Goal: Task Accomplishment & Management: Manage account settings

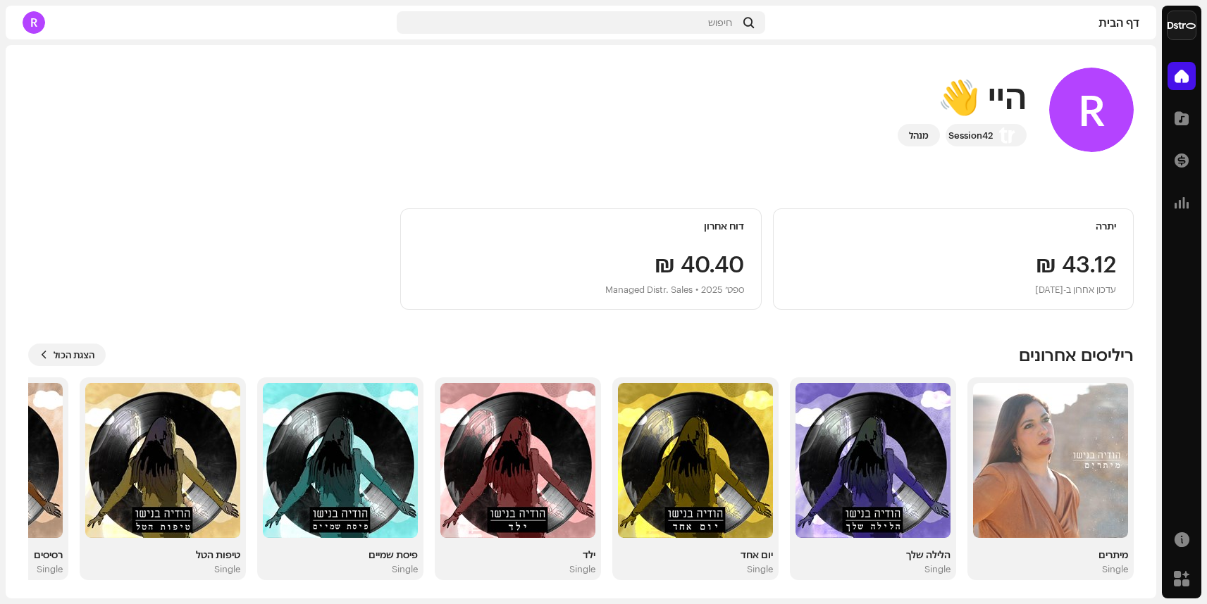
click at [31, 22] on div "R" at bounding box center [34, 22] width 23 height 23
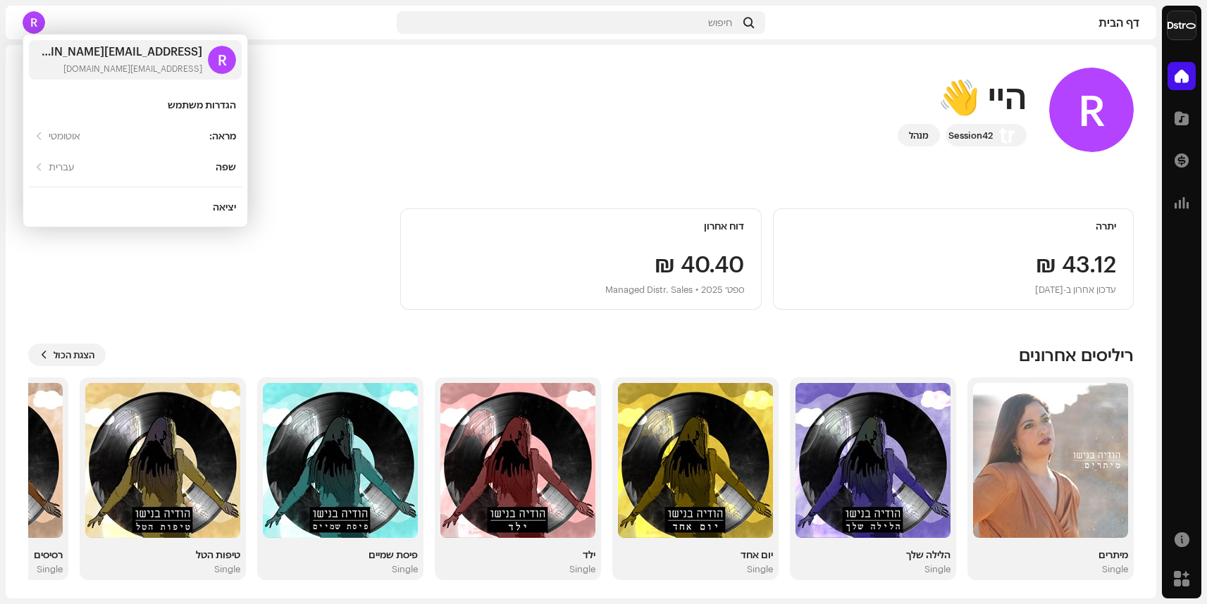
click at [490, 144] on div "R היי 👋 Session42 מנהל" at bounding box center [580, 110] width 1105 height 85
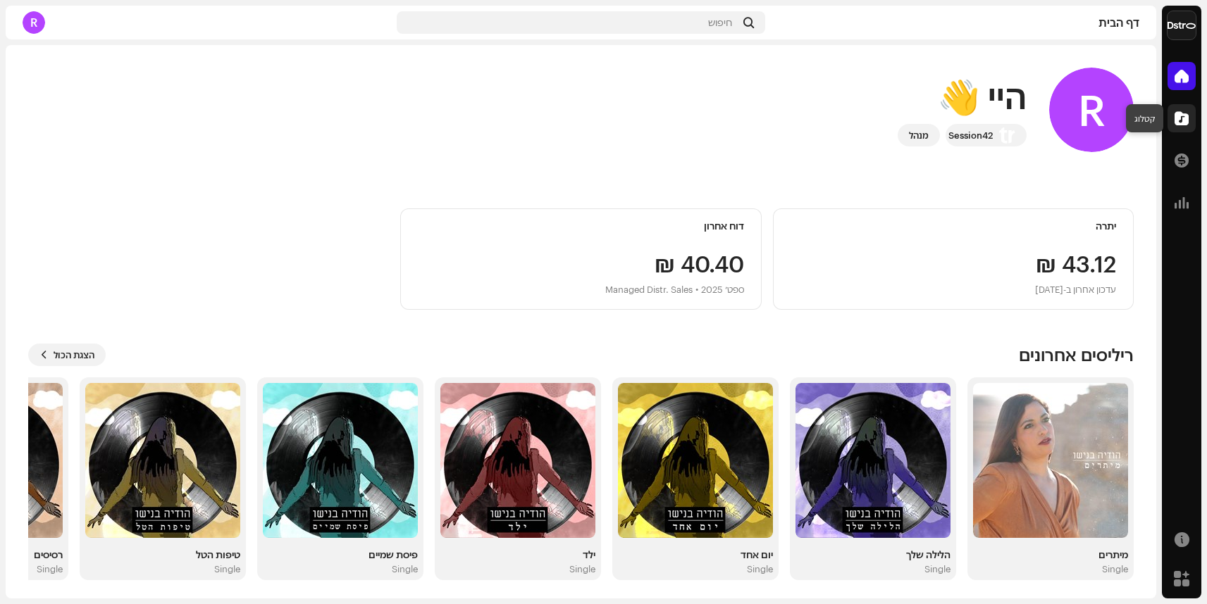
click at [1188, 120] on div at bounding box center [1181, 118] width 28 height 28
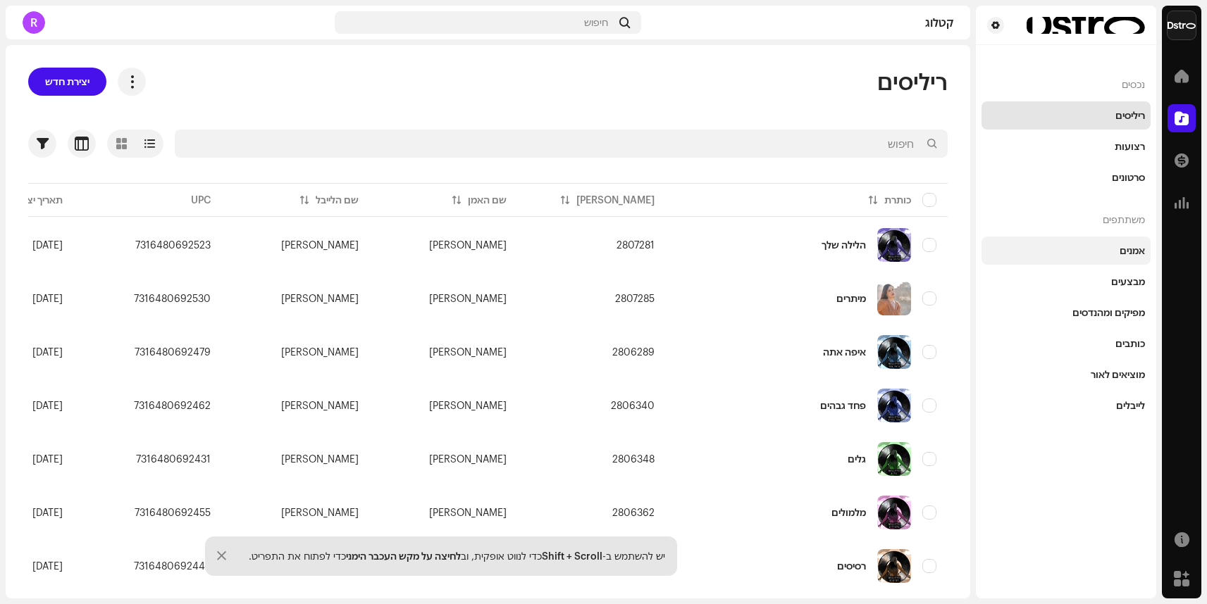
click at [1136, 252] on div "אמנים" at bounding box center [1131, 250] width 25 height 11
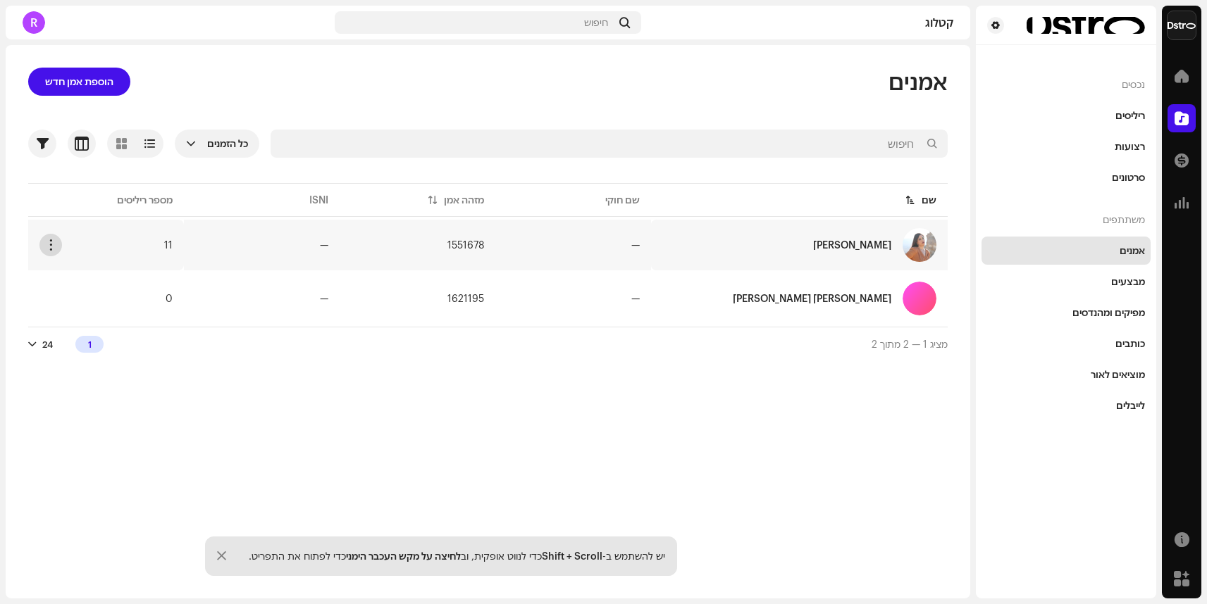
click at [49, 244] on span "button" at bounding box center [51, 245] width 11 height 11
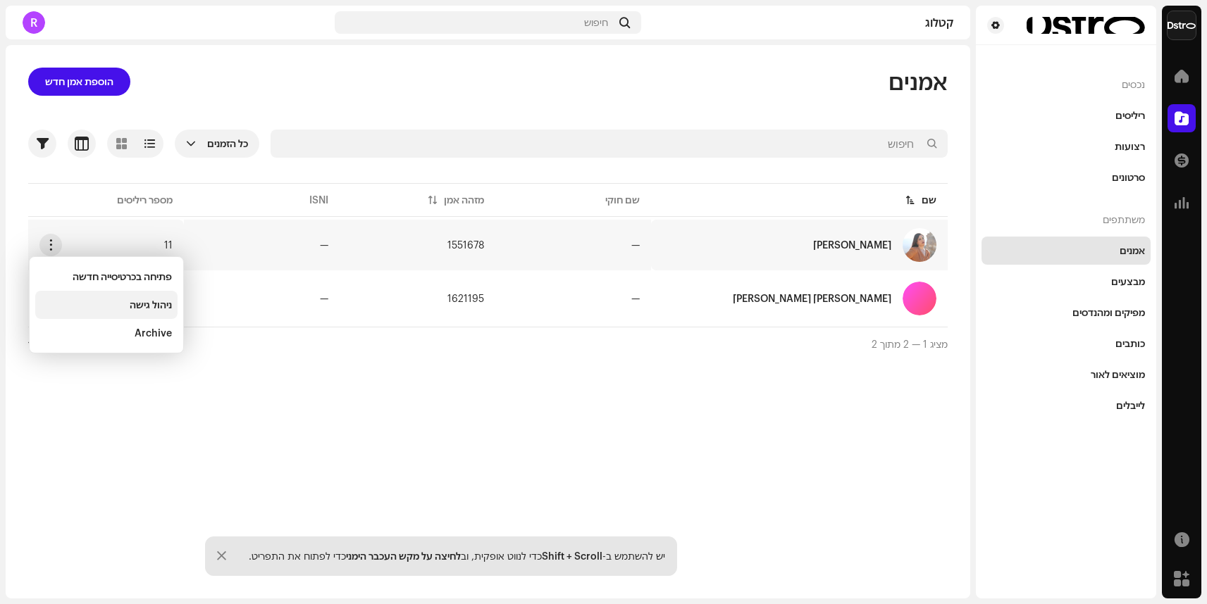
click at [150, 304] on span "ניהול גישה" at bounding box center [151, 304] width 42 height 11
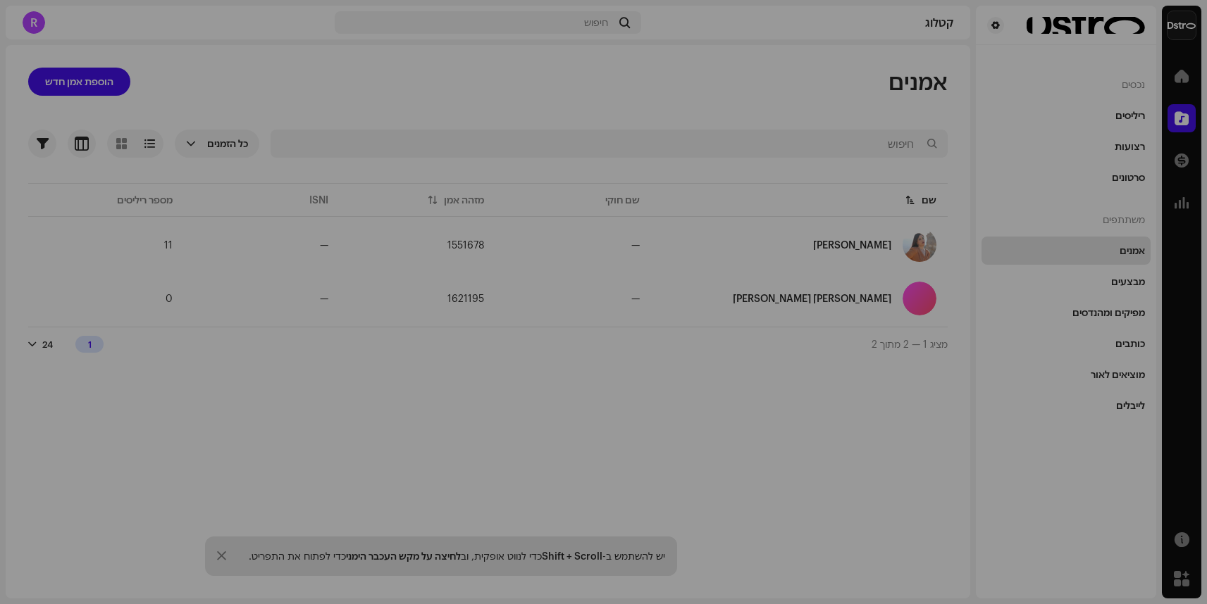
click at [389, 97] on div "Hodaya Benishu פורטל אמן Invite Member חבר Email פעילות אחרונה סטטוס No members…" at bounding box center [603, 302] width 1207 height 604
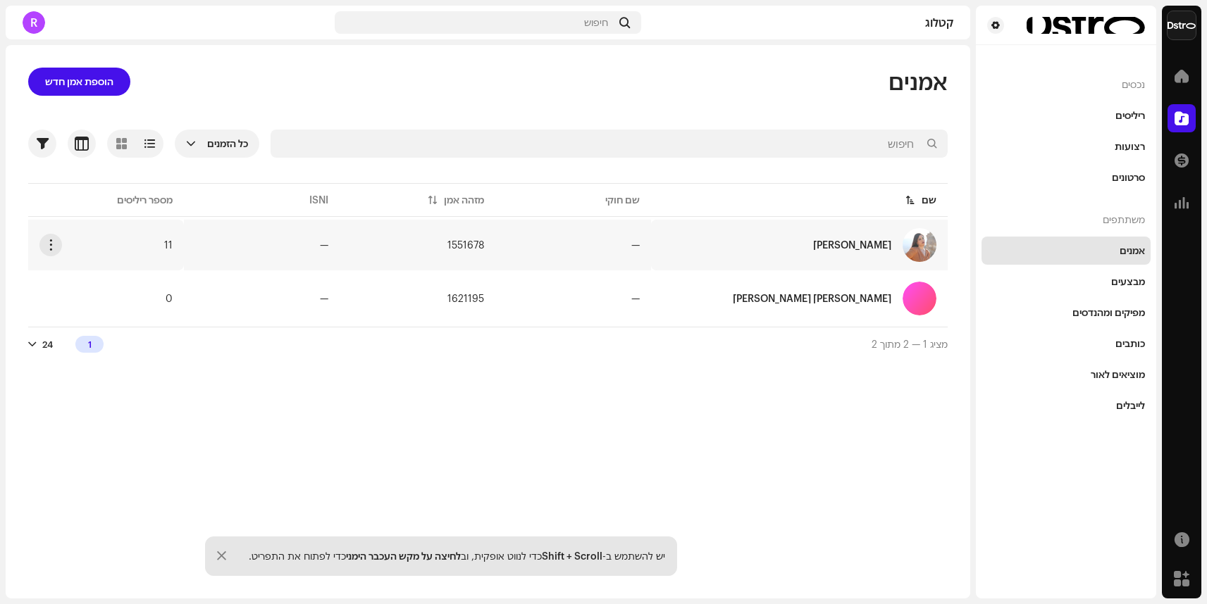
click at [862, 247] on div "[PERSON_NAME]" at bounding box center [852, 245] width 78 height 10
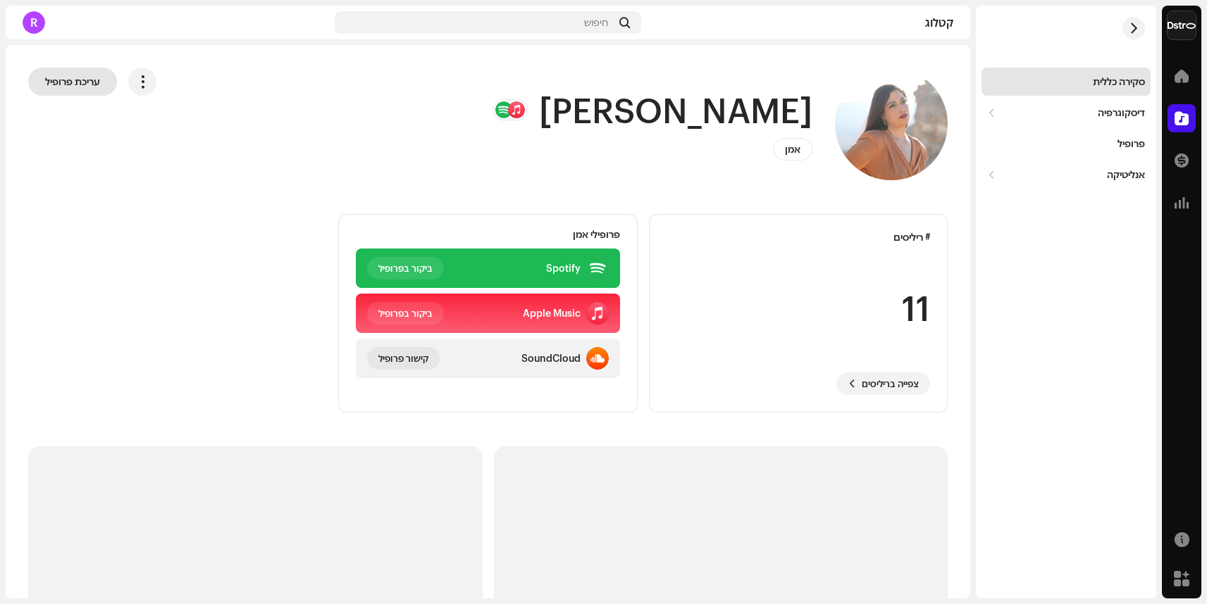
click at [88, 86] on span "עריכת פרופיל" at bounding box center [72, 82] width 55 height 28
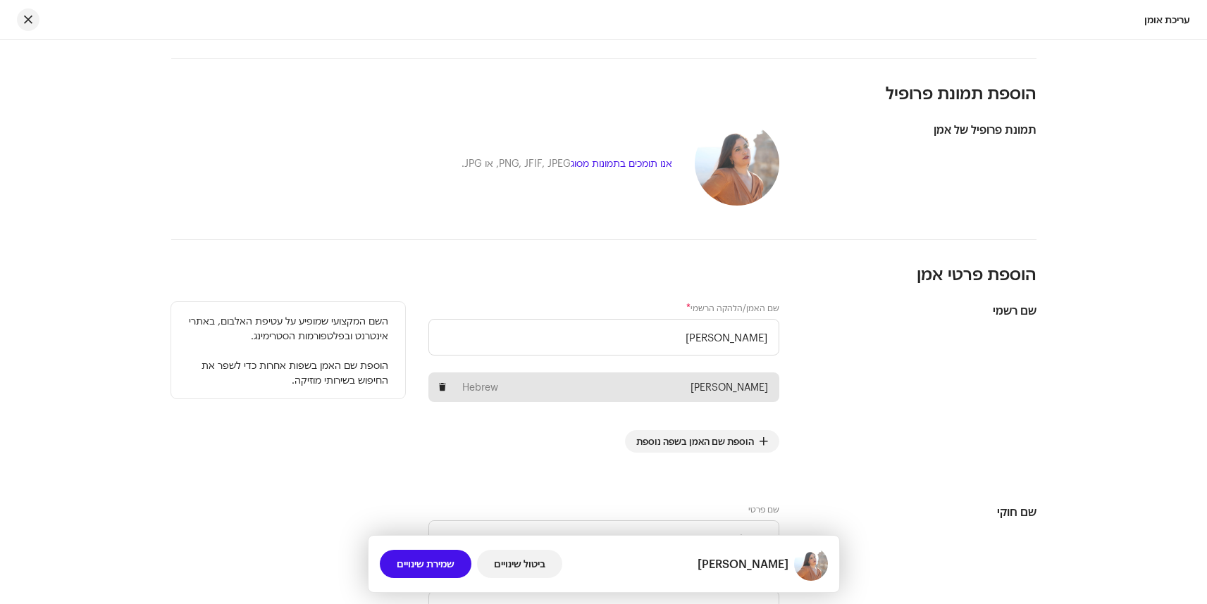
scroll to position [133, 0]
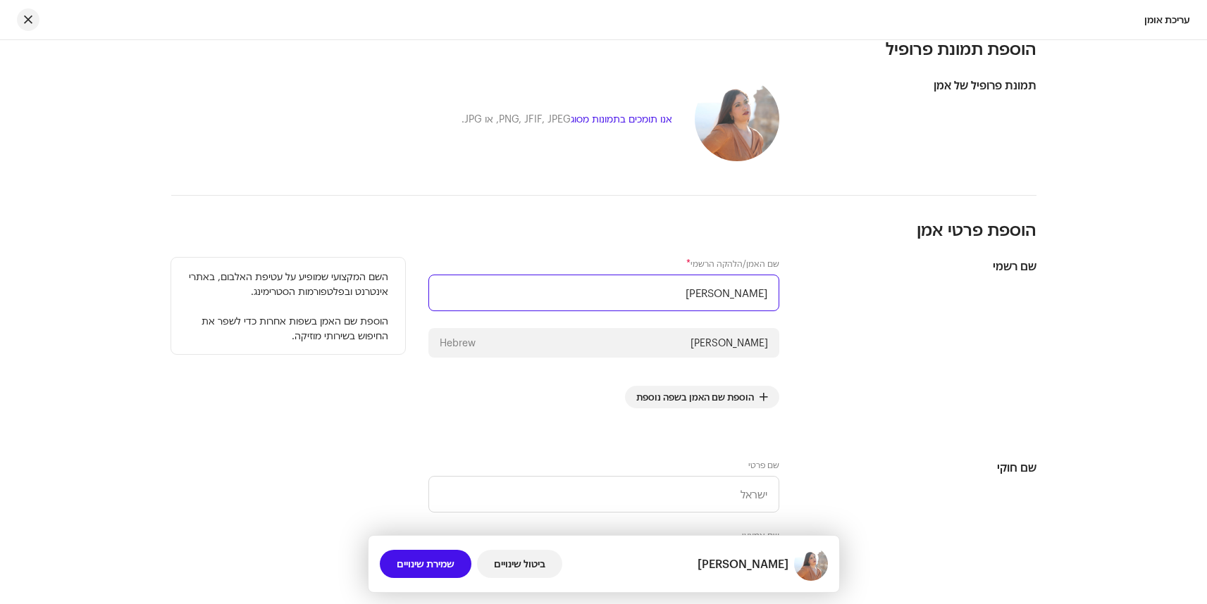
click at [690, 293] on input "[PERSON_NAME]" at bounding box center [603, 293] width 351 height 37
type input "[PERSON_NAME]"
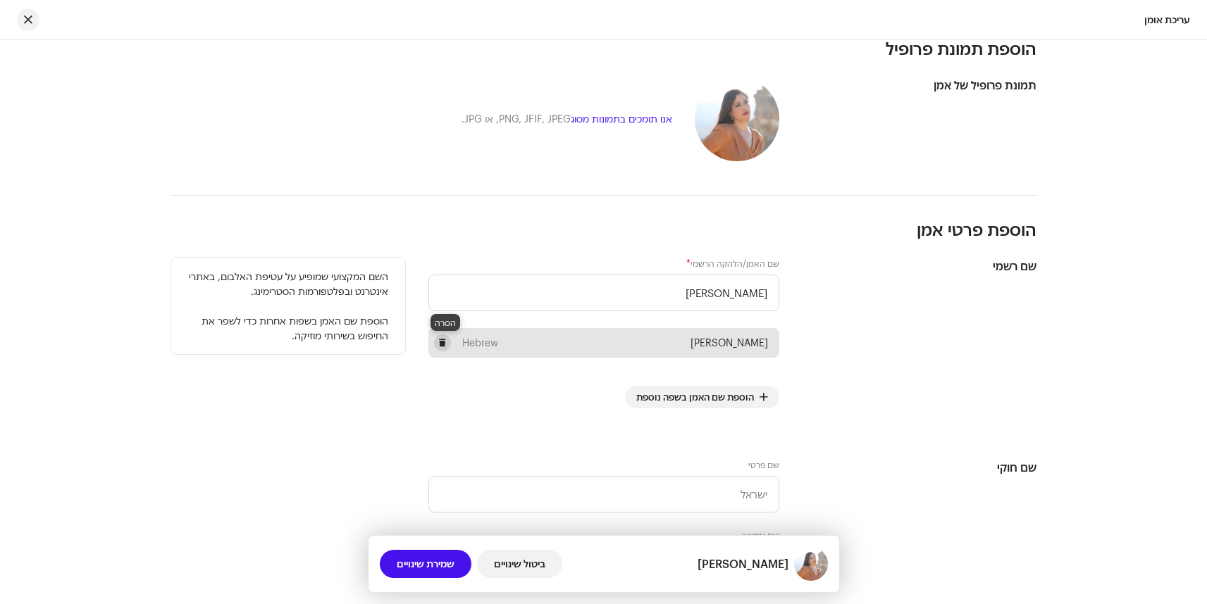
click at [447, 344] on span at bounding box center [442, 342] width 8 height 11
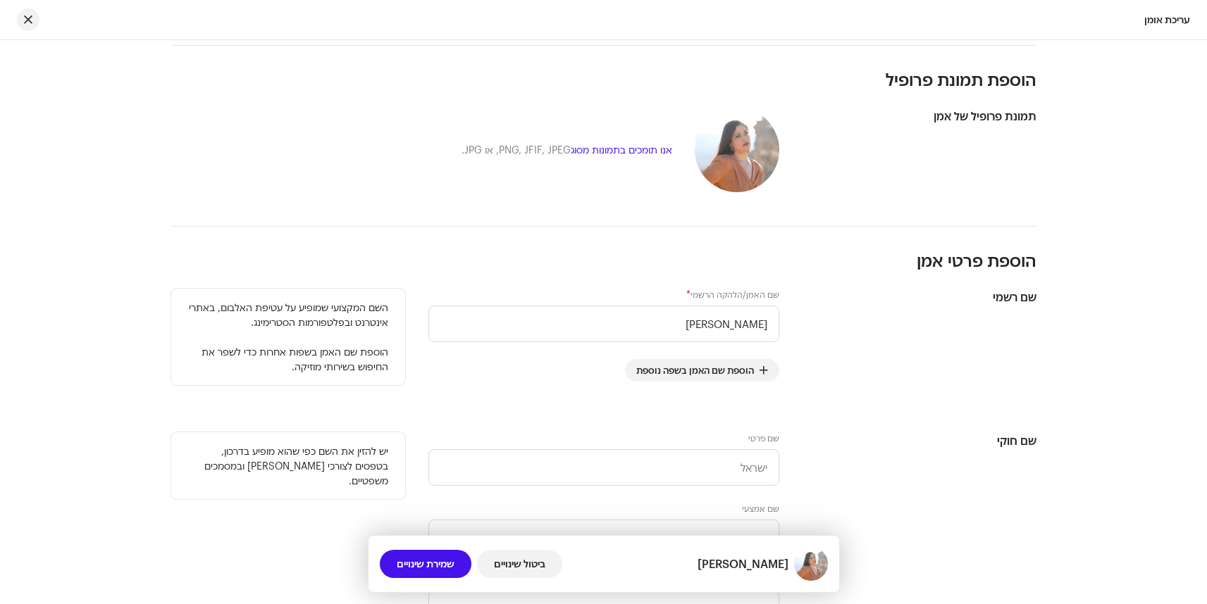
scroll to position [71, 0]
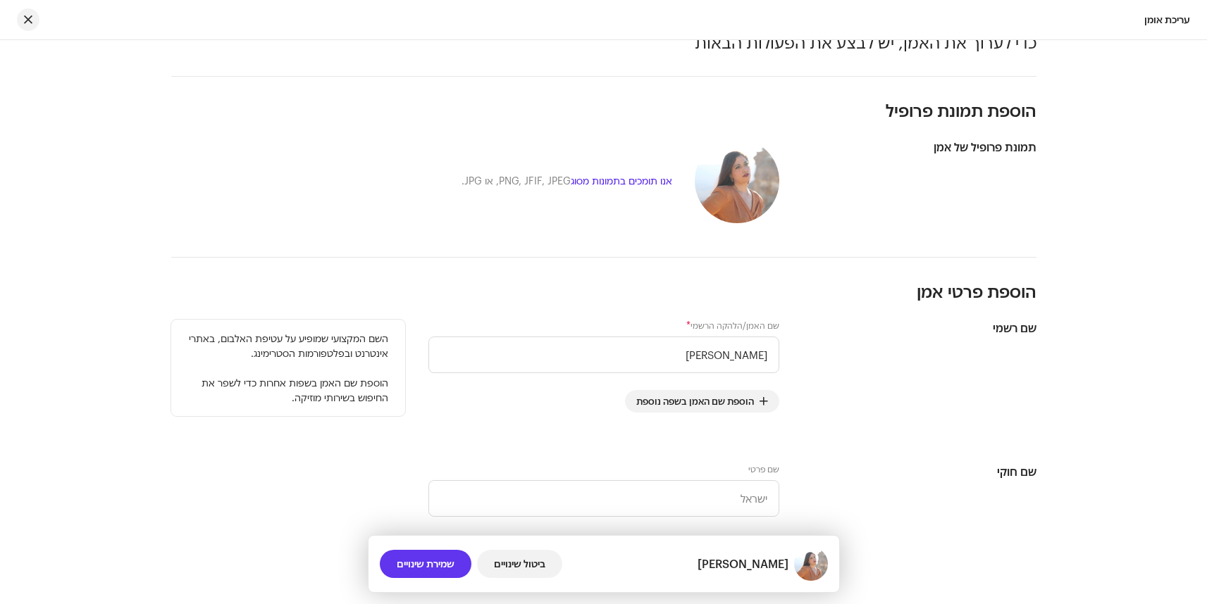
click at [430, 566] on span "שמירת שינויים" at bounding box center [426, 564] width 58 height 28
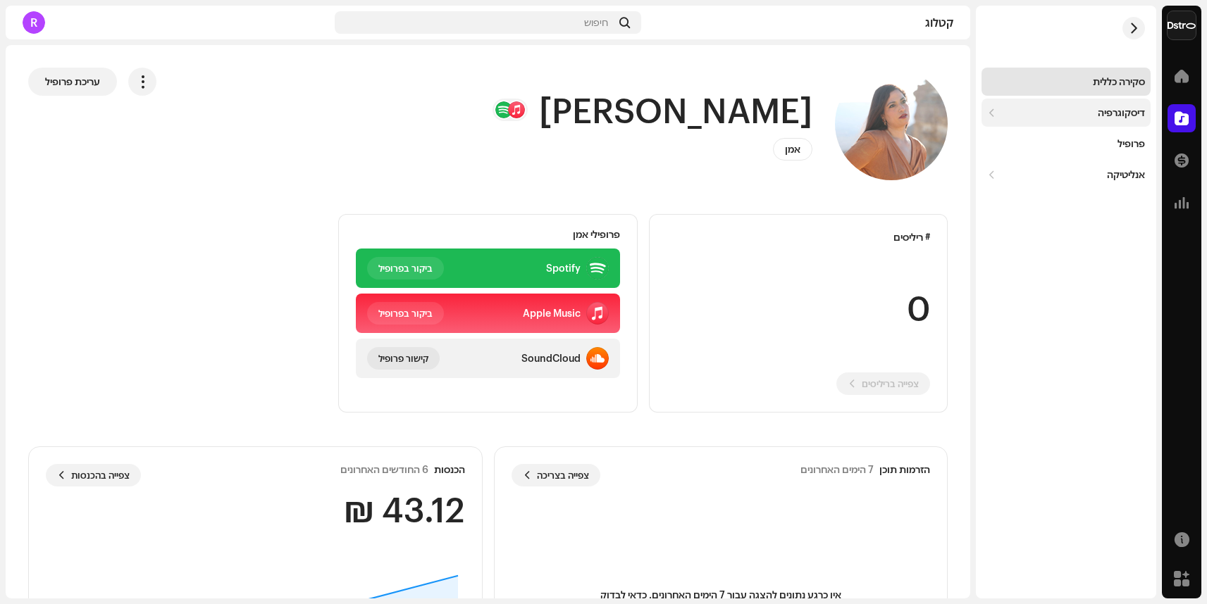
click at [1118, 113] on div "דיסקוגרפיה" at bounding box center [1121, 112] width 47 height 11
click at [1126, 151] on div "ריליסים" at bounding box center [1065, 144] width 169 height 28
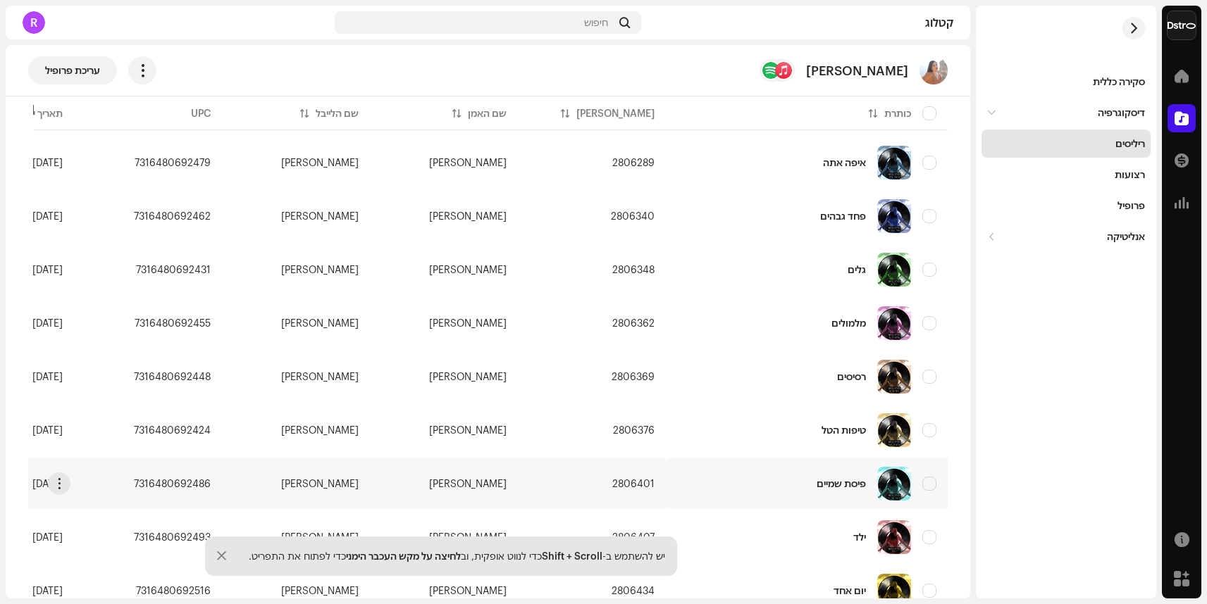
scroll to position [304, 0]
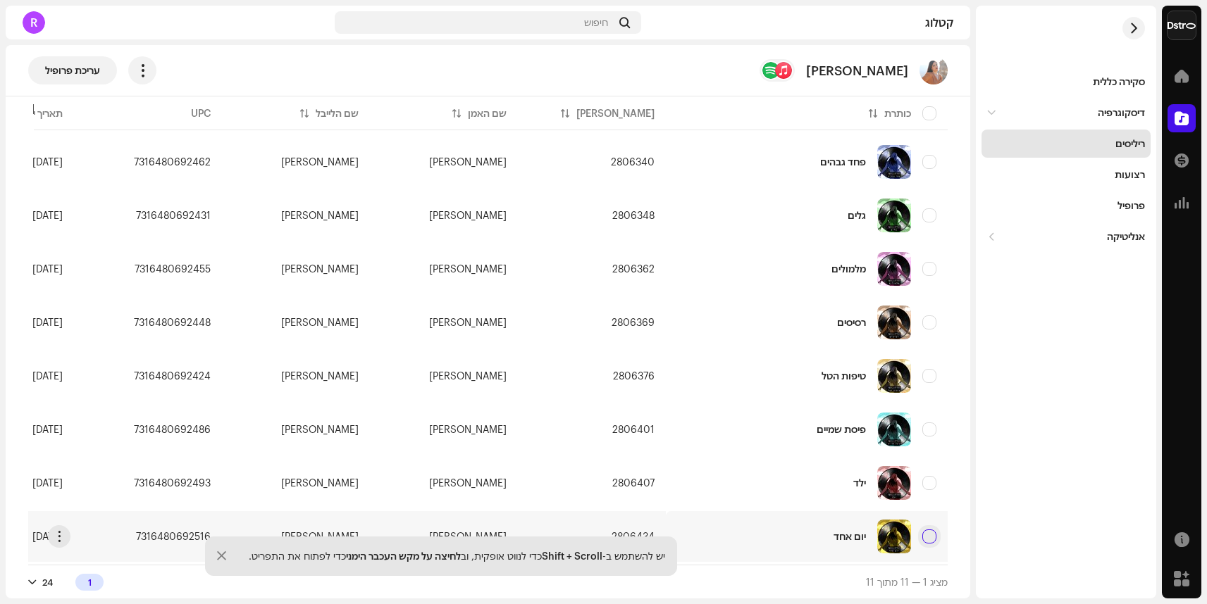
click at [924, 533] on input "checkbox" at bounding box center [929, 537] width 14 height 14
checkbox input "true"
drag, startPoint x: 379, startPoint y: 602, endPoint x: 289, endPoint y: 599, distance: 90.2
click at [289, 599] on div "Hodaya Benishu דף הבית קטלוג עסקאות אנליטיקה מקורות זירת מסחר סקירה כללית דיסקו…" at bounding box center [603, 302] width 1207 height 604
click at [58, 531] on span "button" at bounding box center [59, 536] width 11 height 11
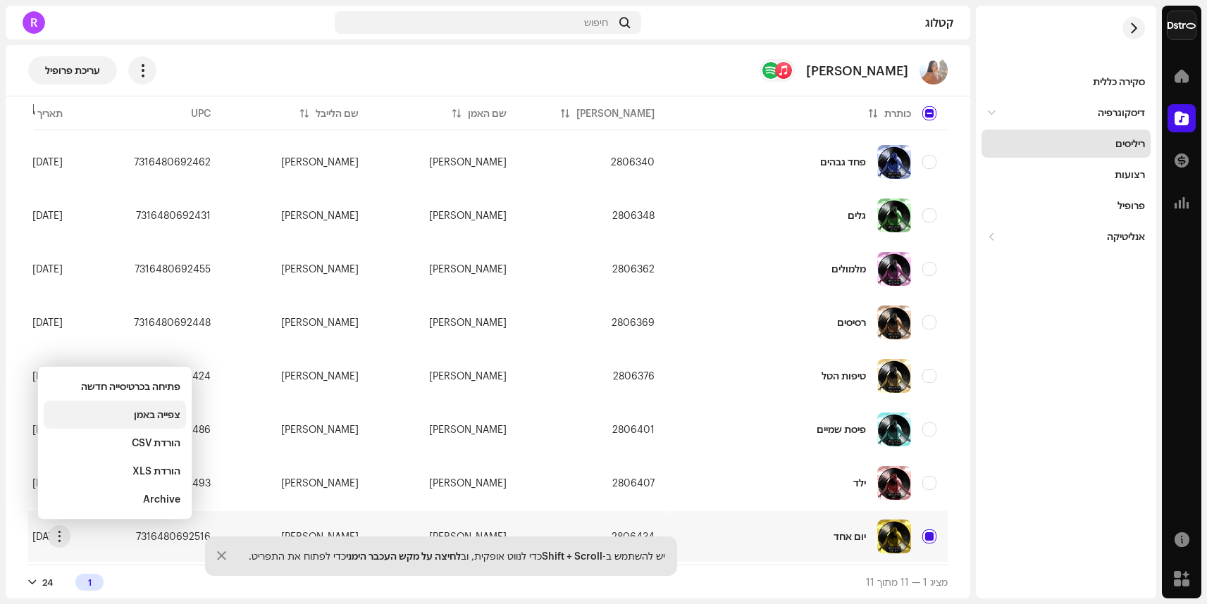
click at [162, 416] on span "צפייה באמן" at bounding box center [157, 414] width 46 height 11
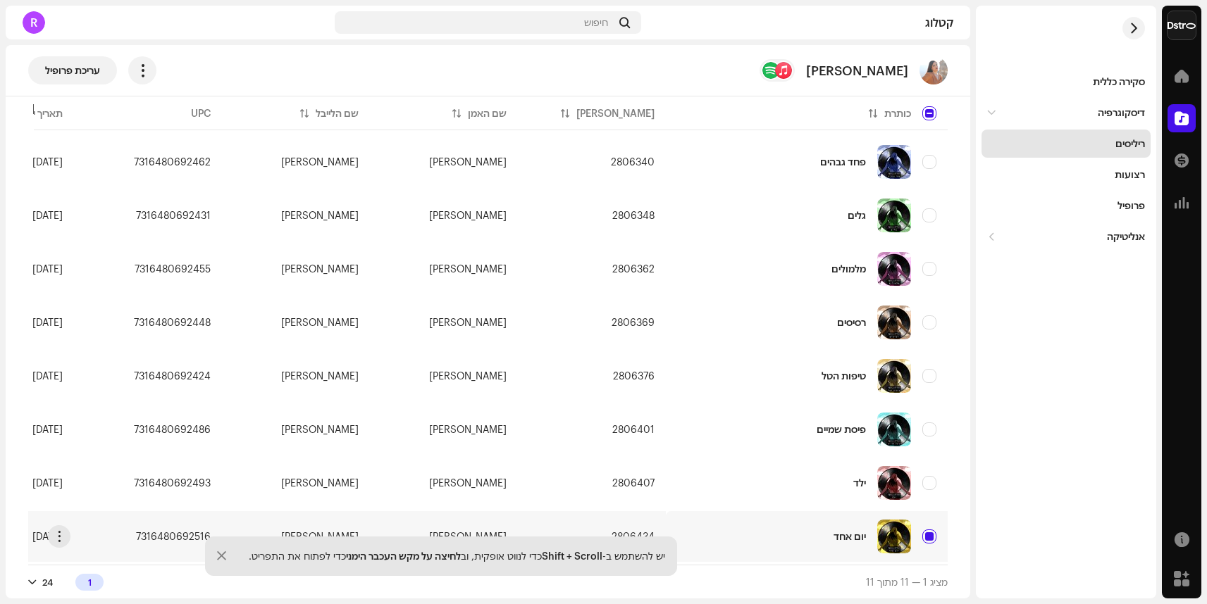
click at [854, 532] on div "יום אחד" at bounding box center [849, 537] width 32 height 10
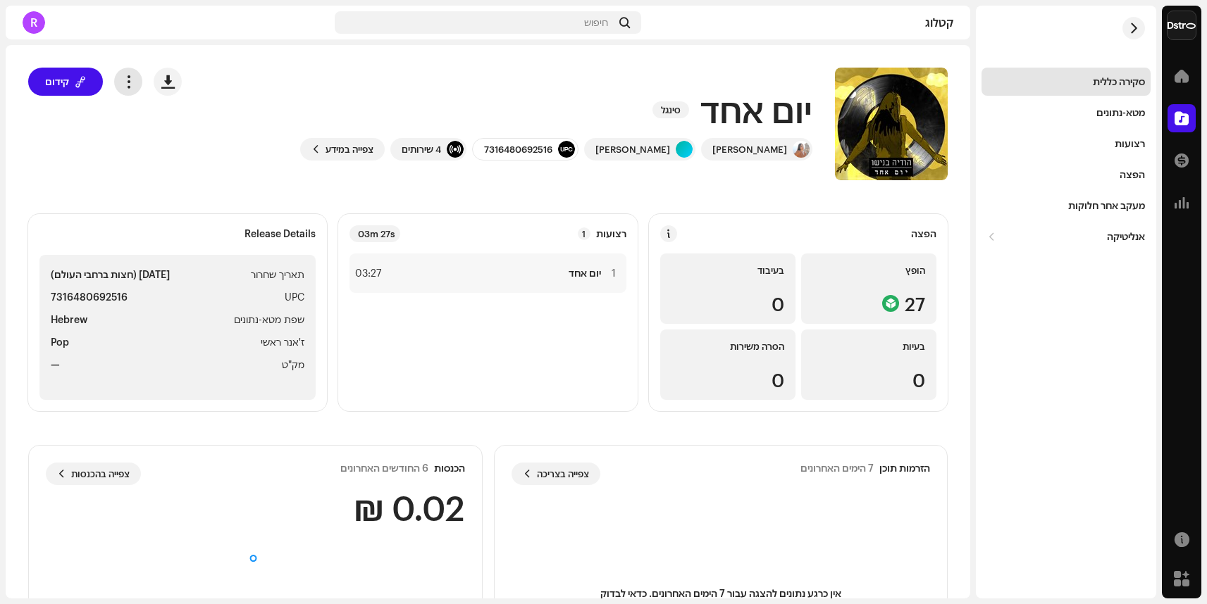
click at [135, 81] on span "button" at bounding box center [128, 81] width 13 height 11
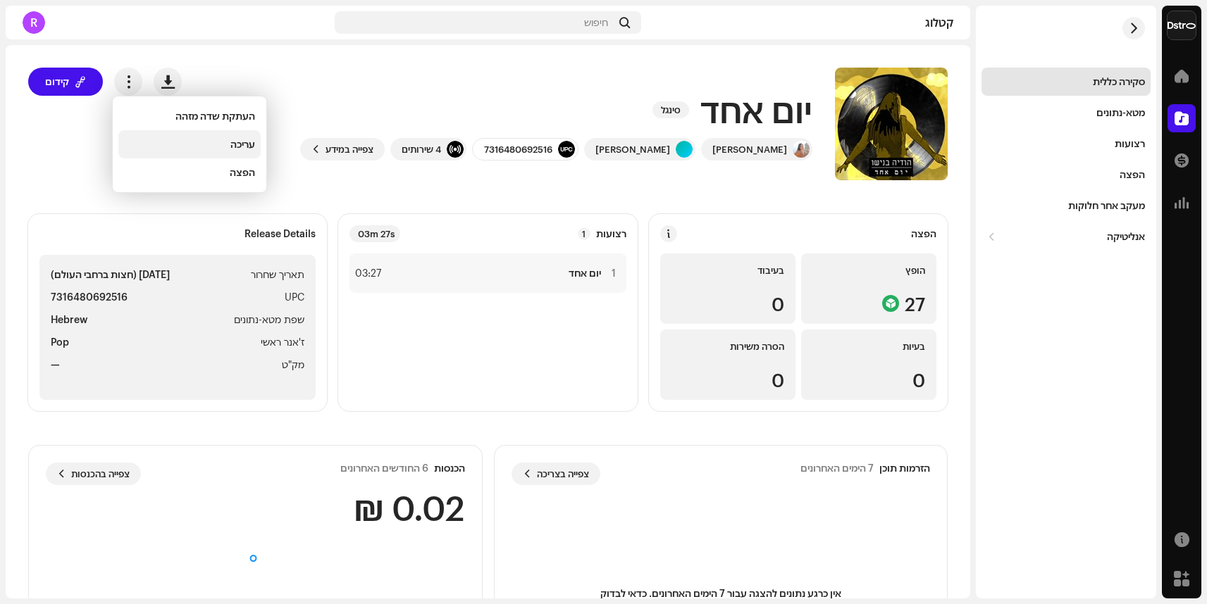
click at [240, 139] on span "עריכה" at bounding box center [242, 144] width 25 height 11
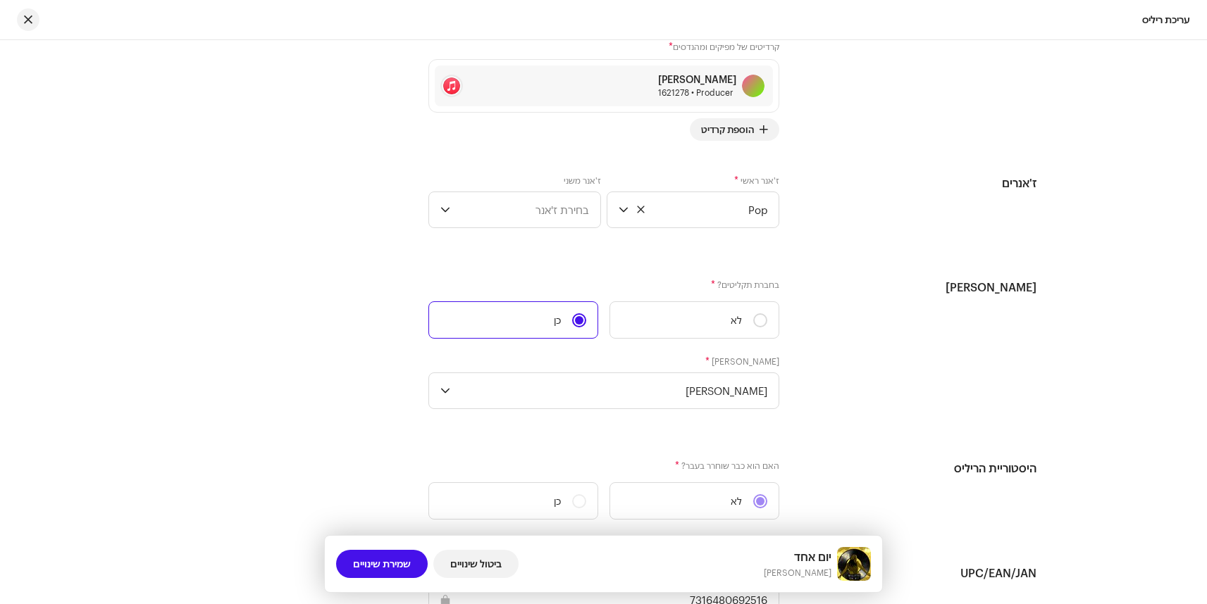
scroll to position [1580, 0]
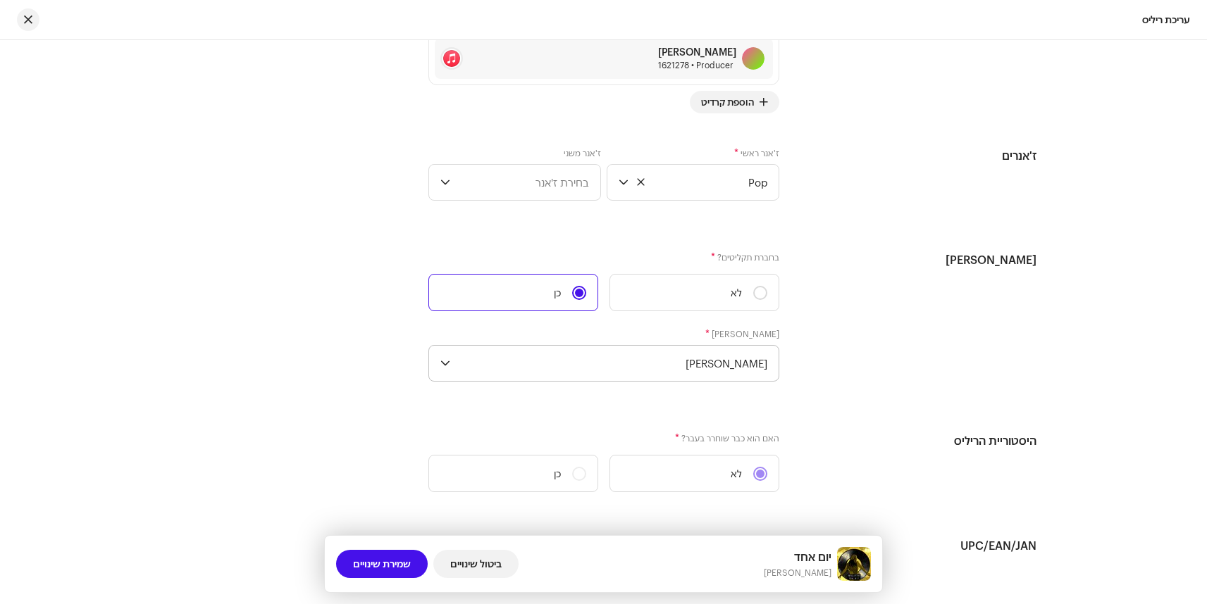
click at [657, 373] on span "[PERSON_NAME]" at bounding box center [611, 363] width 311 height 35
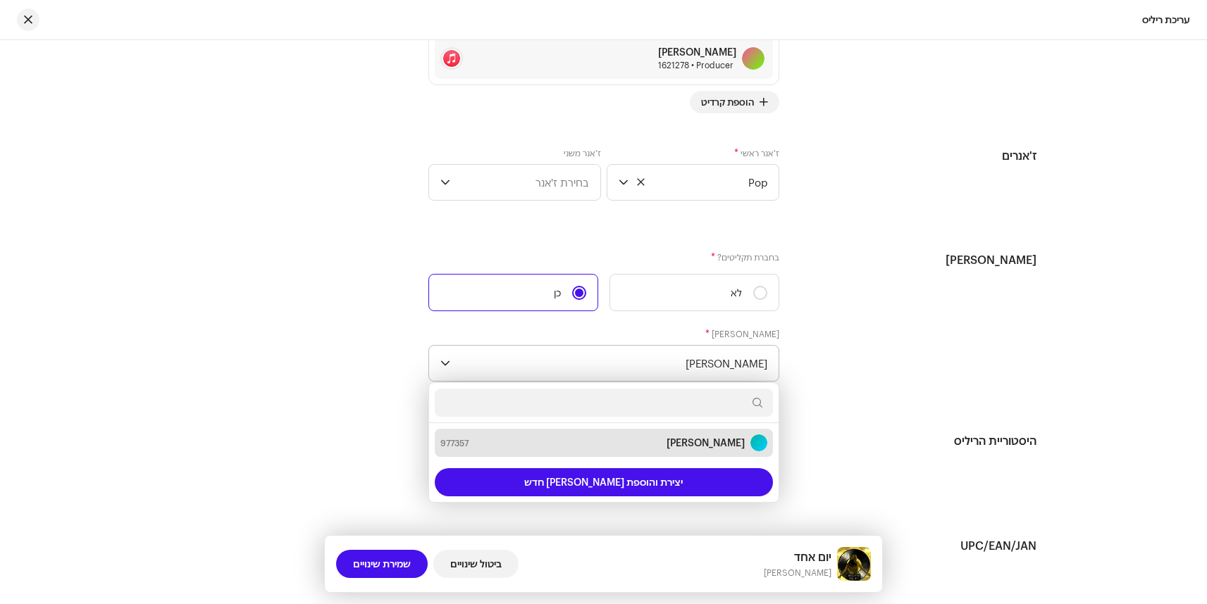
click at [657, 373] on span "[PERSON_NAME]" at bounding box center [611, 363] width 311 height 35
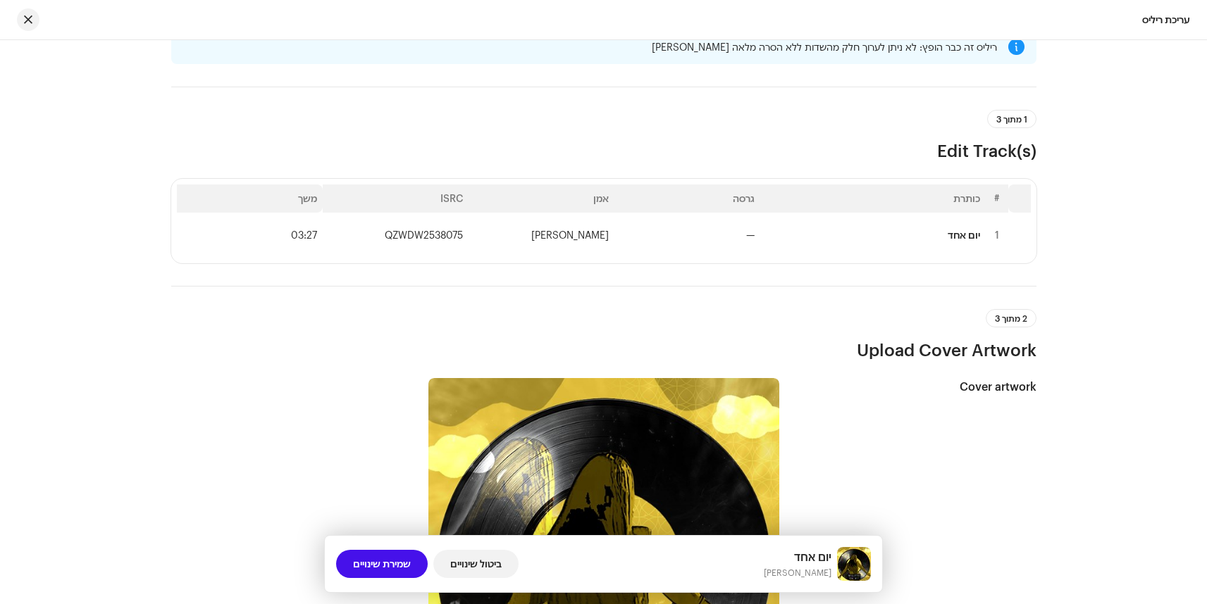
scroll to position [0, 0]
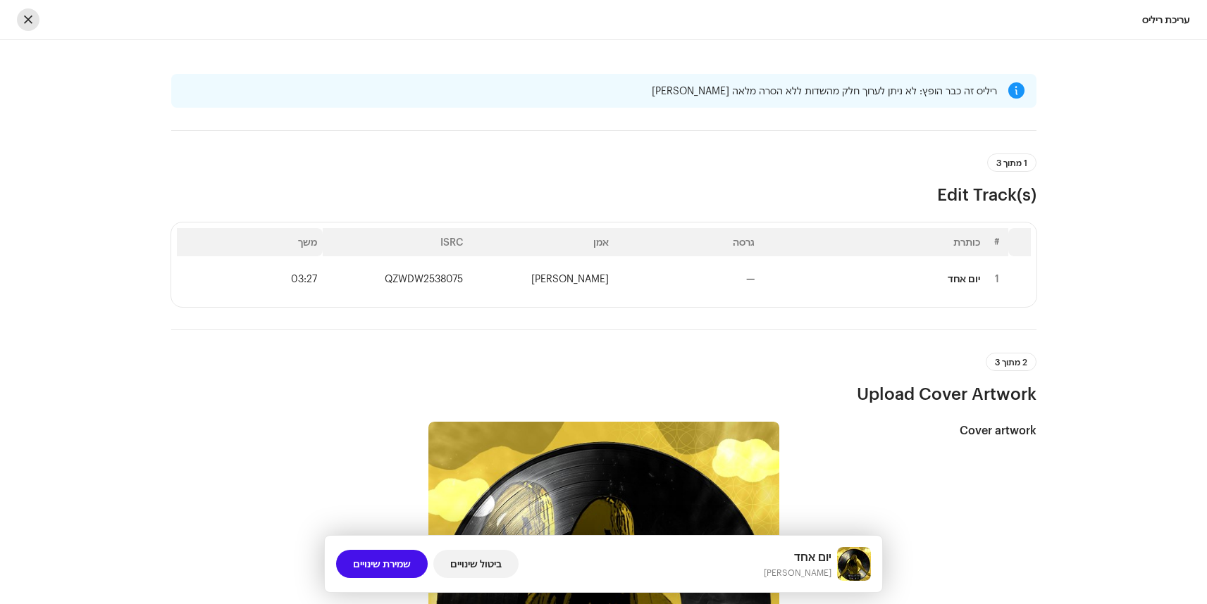
click at [25, 23] on span "button" at bounding box center [28, 19] width 8 height 11
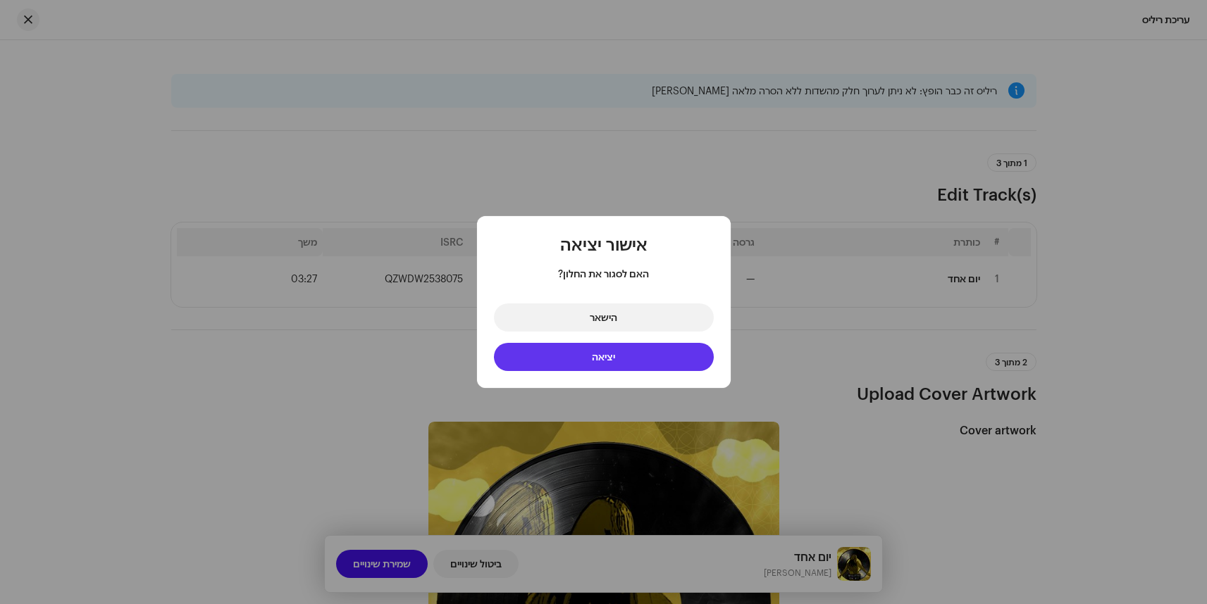
click at [611, 356] on span "יציאה" at bounding box center [603, 357] width 23 height 12
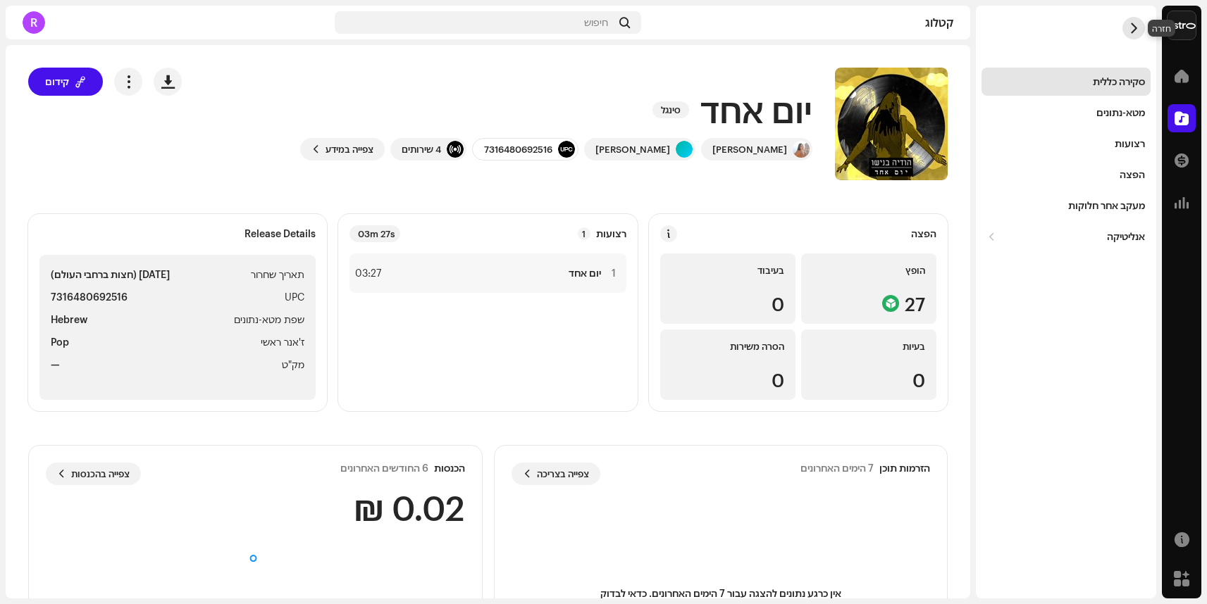
click at [1135, 24] on span "button" at bounding box center [1134, 28] width 11 height 11
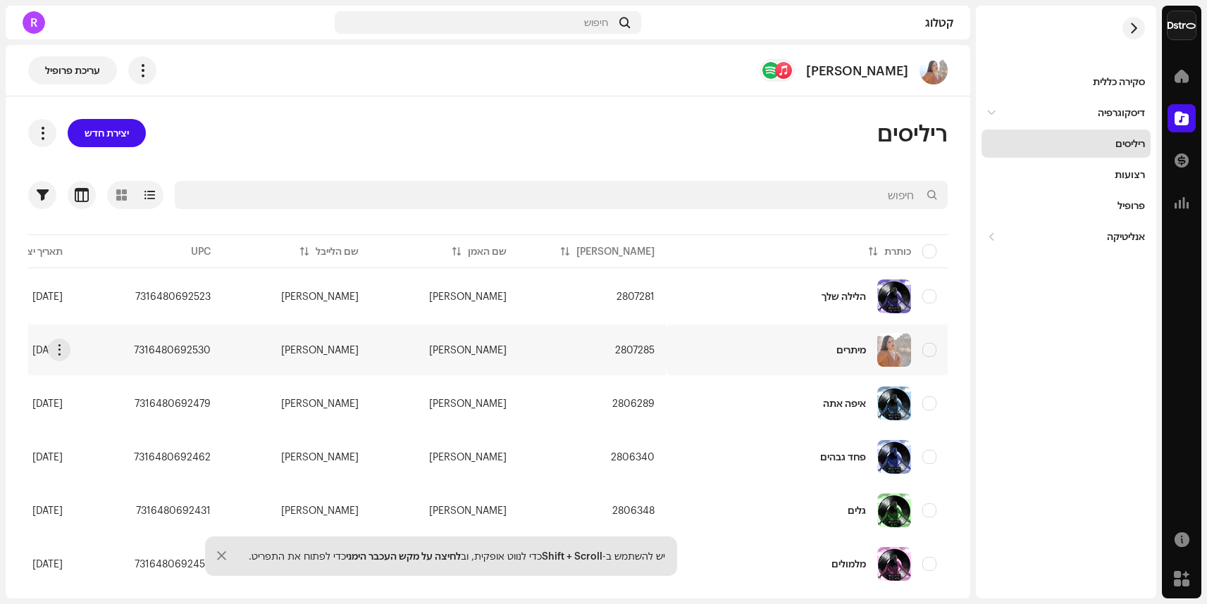
scroll to position [8, 0]
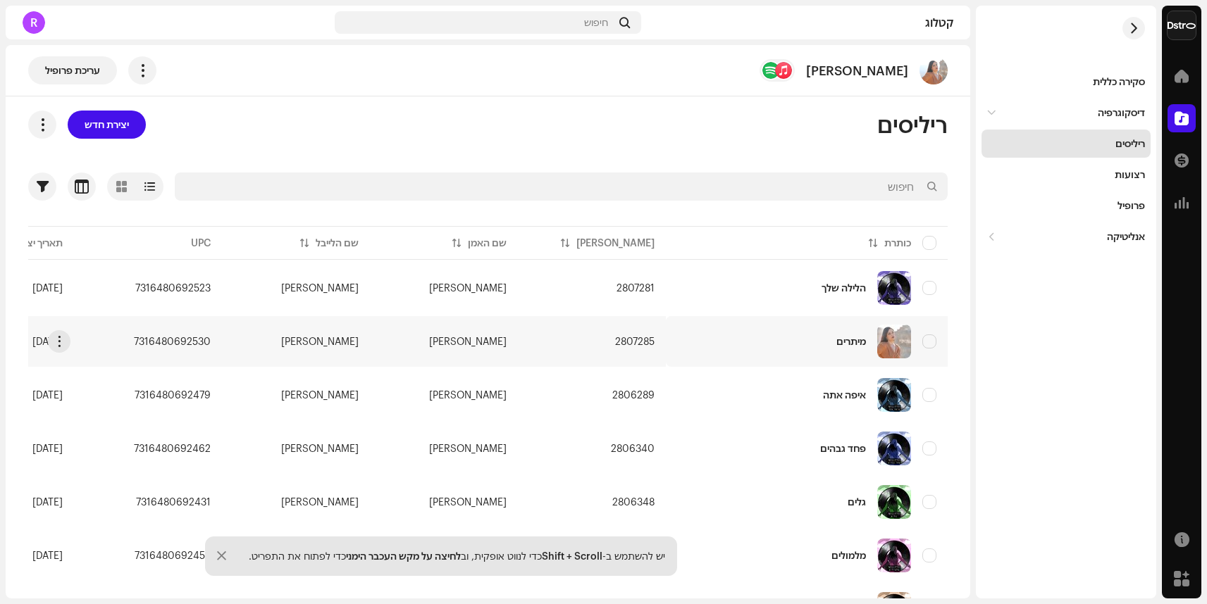
click at [597, 337] on td "2807285" at bounding box center [592, 341] width 148 height 51
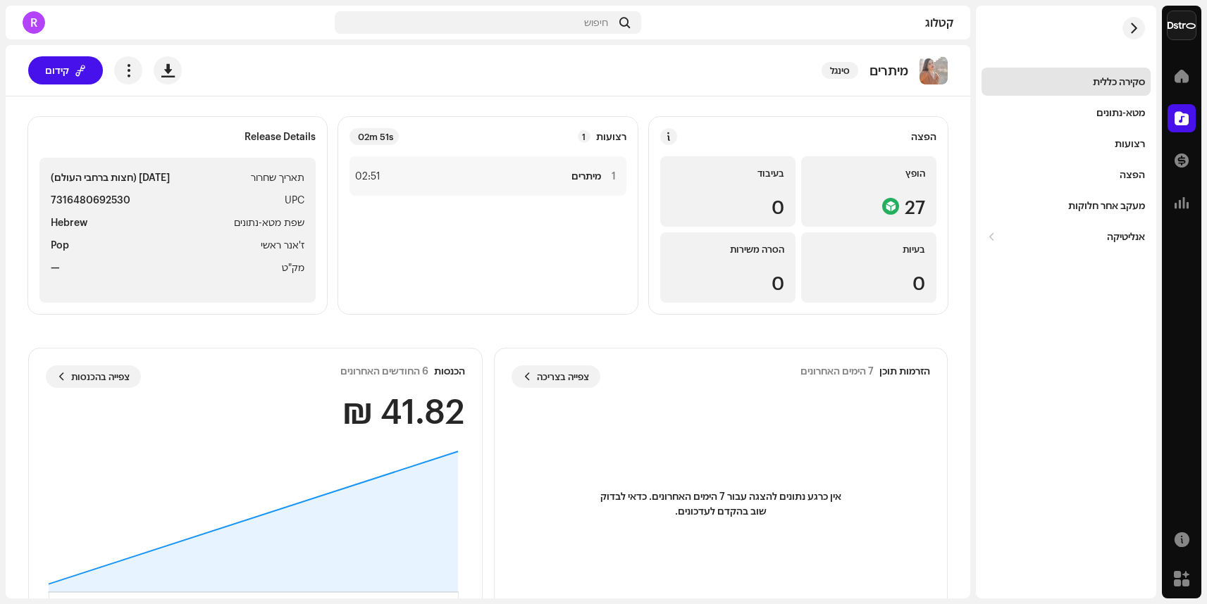
scroll to position [151, 0]
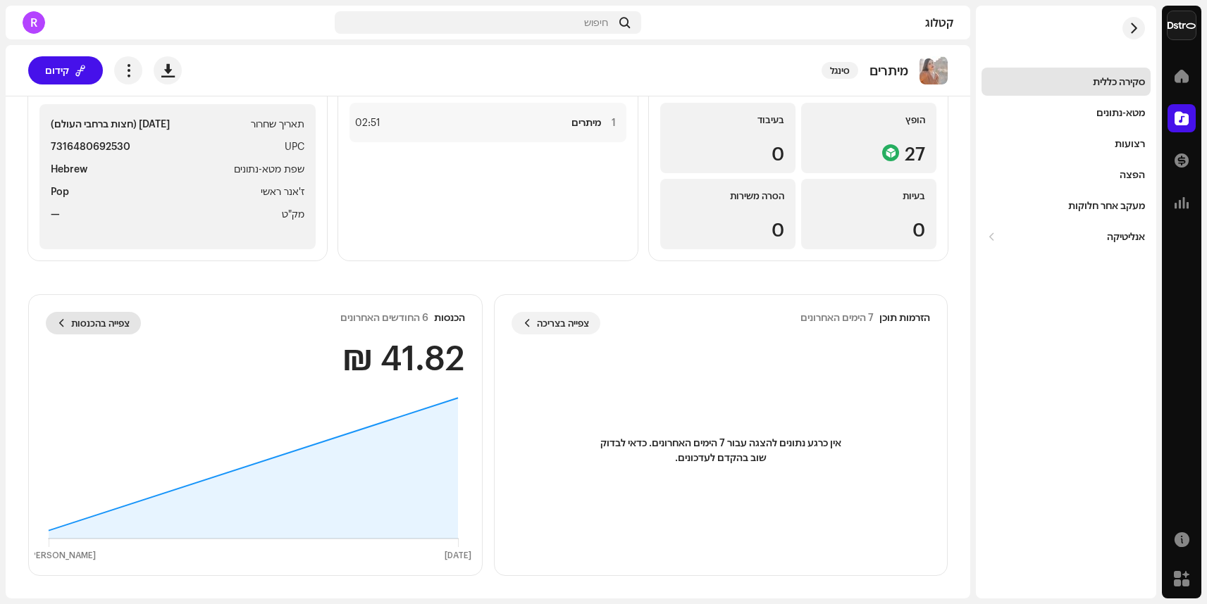
click at [107, 327] on span "צפייה בהכנסות" at bounding box center [100, 323] width 58 height 28
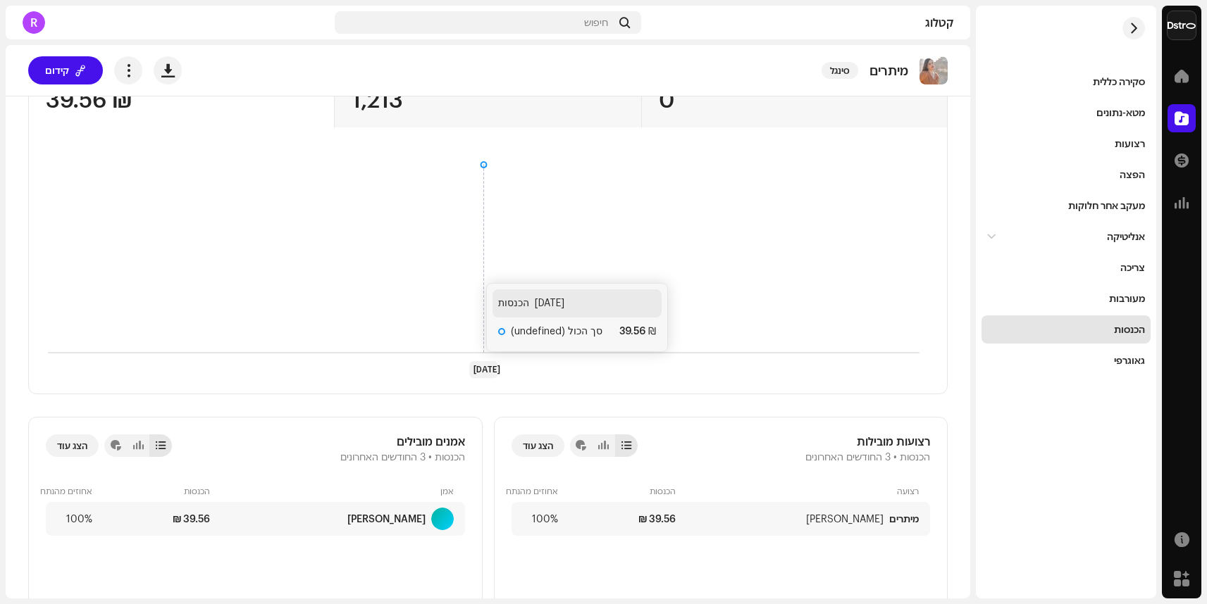
scroll to position [231, 0]
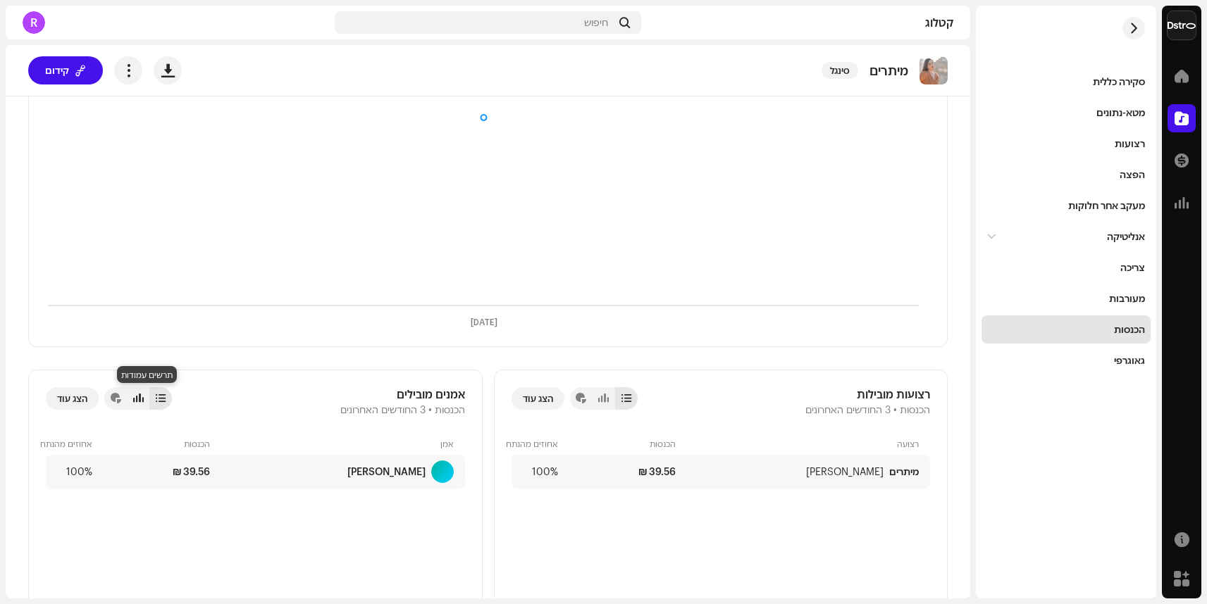
click at [144, 396] on div at bounding box center [138, 398] width 11 height 11
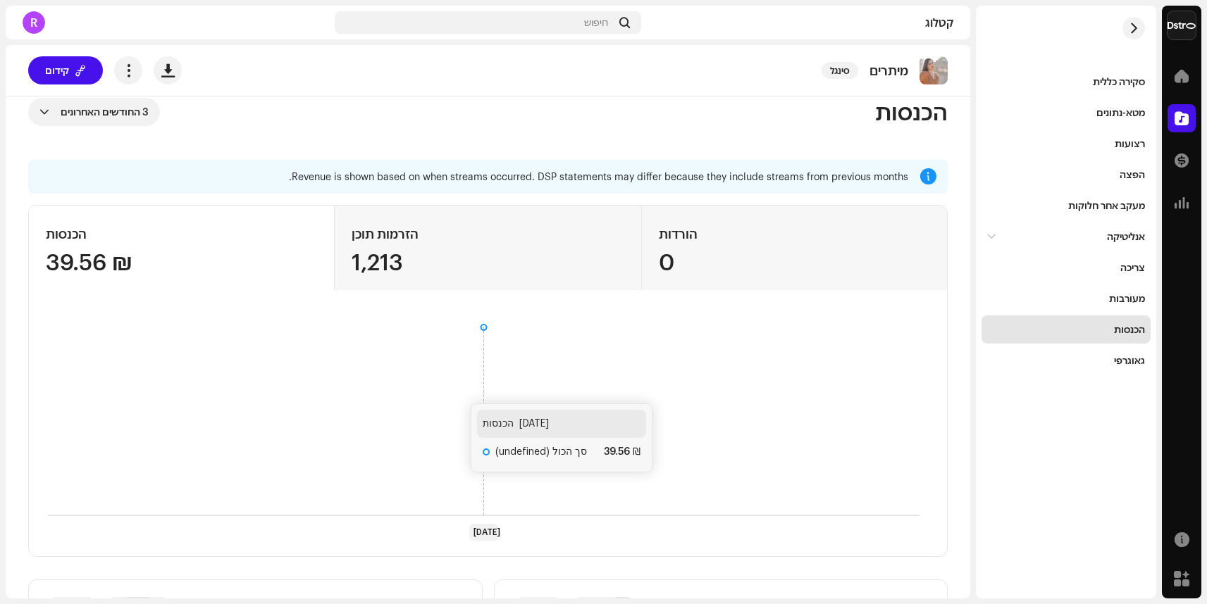
scroll to position [12, 0]
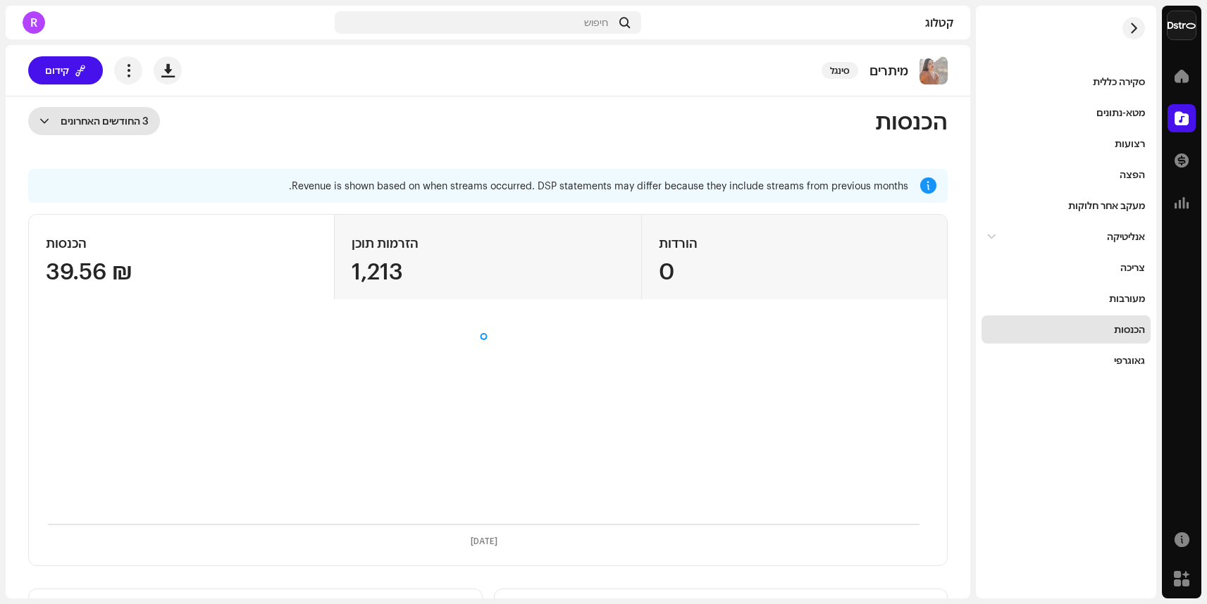
click at [118, 121] on span "3 החודשים האחרונים" at bounding box center [102, 121] width 94 height 28
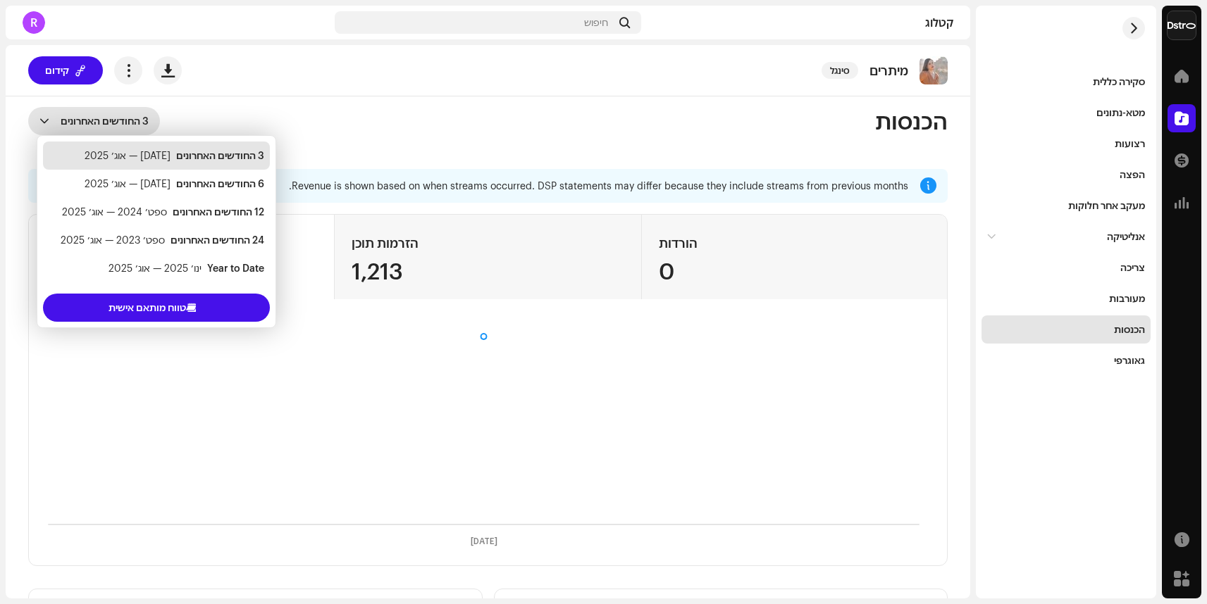
click at [394, 101] on re-o-revenue-dashboard-header "הכנסות 3 החודשים האחרונים" at bounding box center [487, 127] width 919 height 85
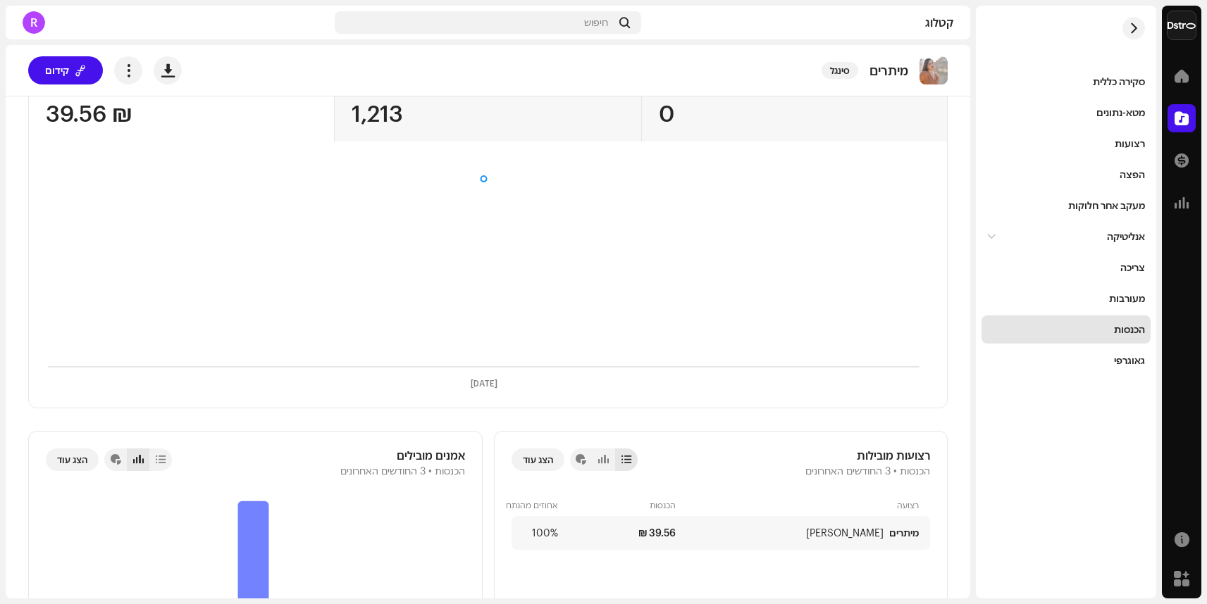
scroll to position [0, 0]
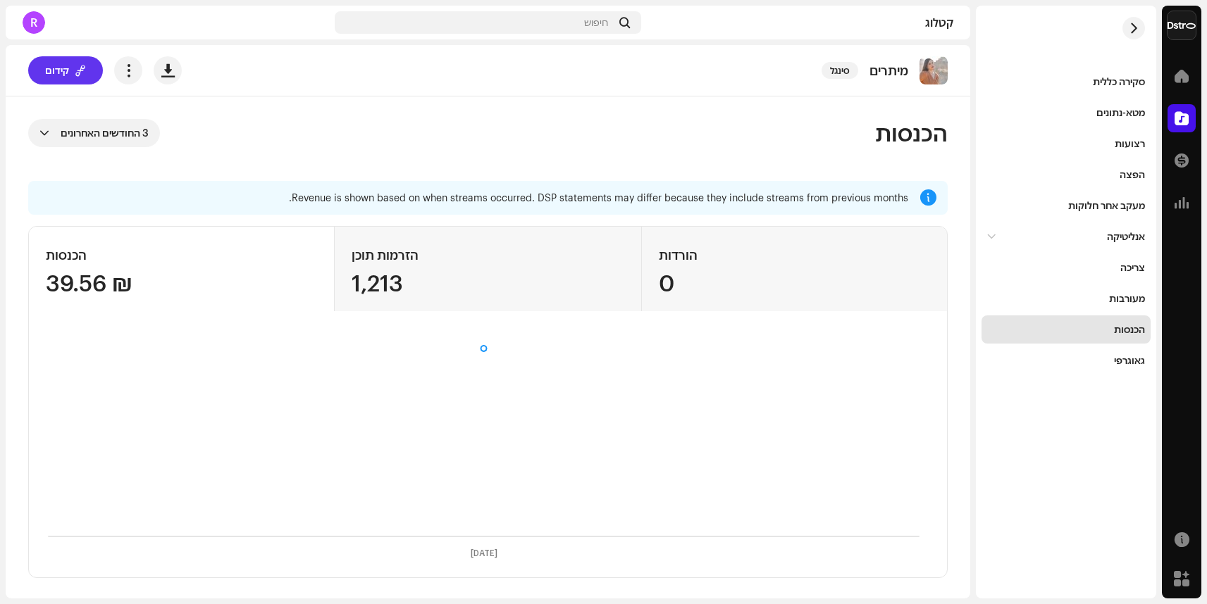
click at [85, 71] on span at bounding box center [80, 70] width 11 height 11
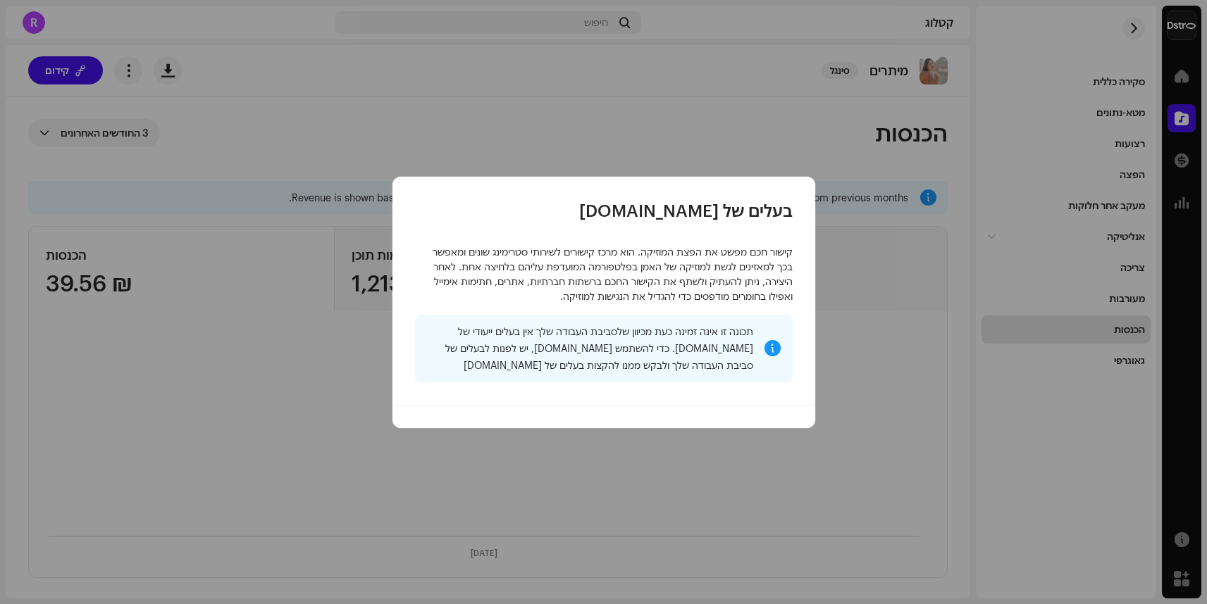
click at [534, 143] on div "בעלים של feature.fm קישור חכם מפשט את הפצת המוזיקה. הוא מרכז קישורים לשירותי סט…" at bounding box center [603, 302] width 1207 height 604
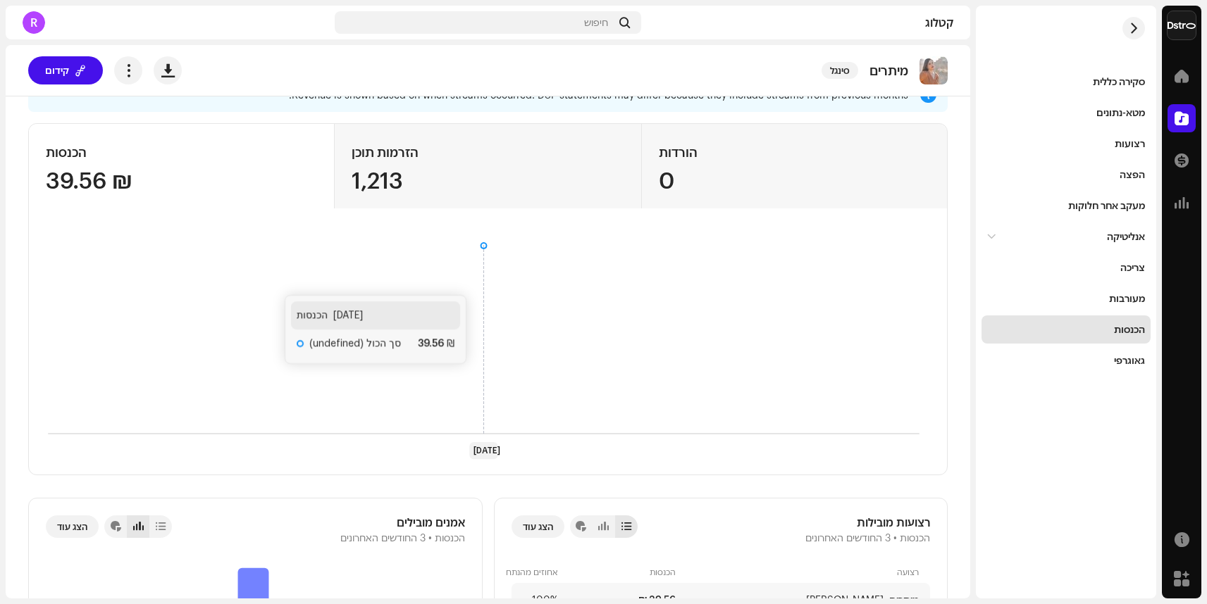
scroll to position [85, 0]
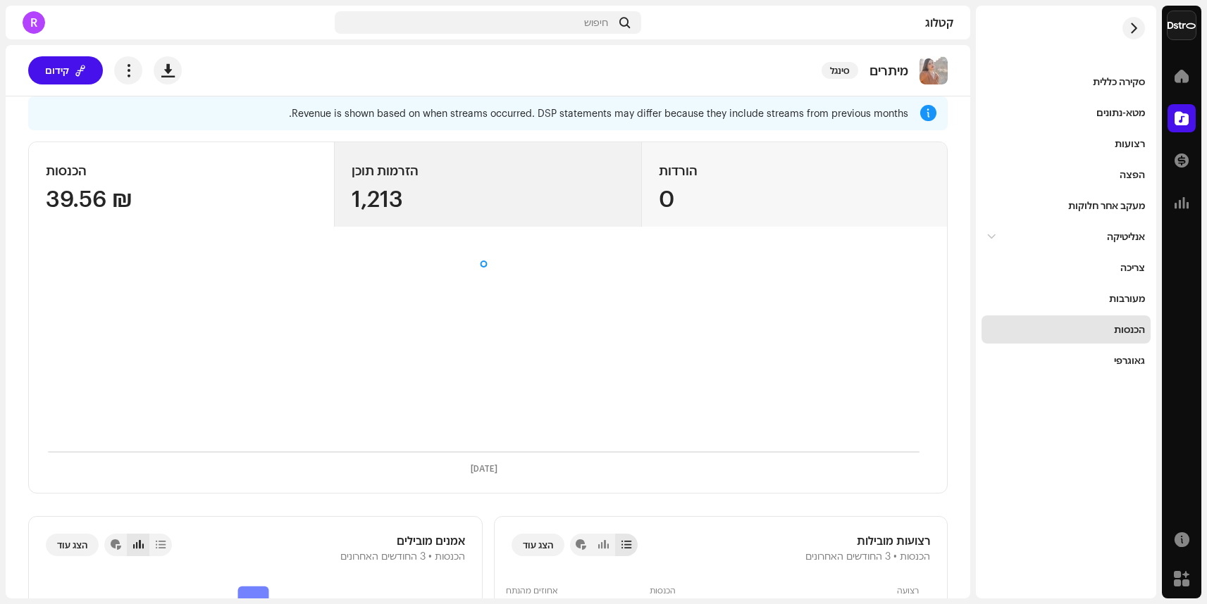
click at [388, 169] on div "הזרמות תוכן" at bounding box center [488, 170] width 272 height 23
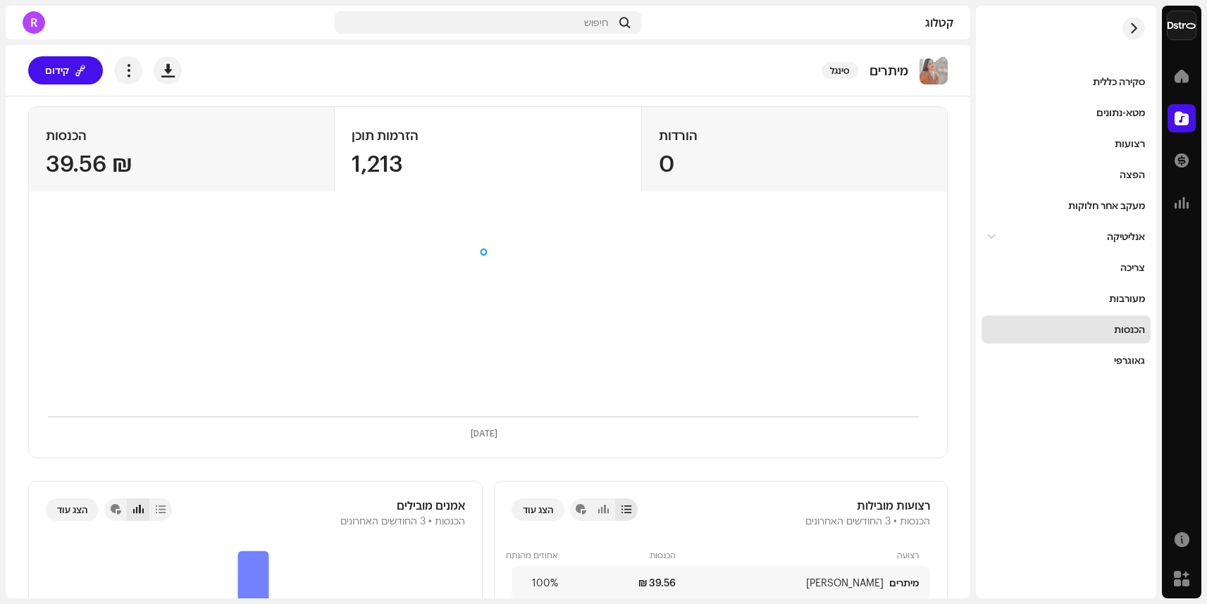
scroll to position [0, 0]
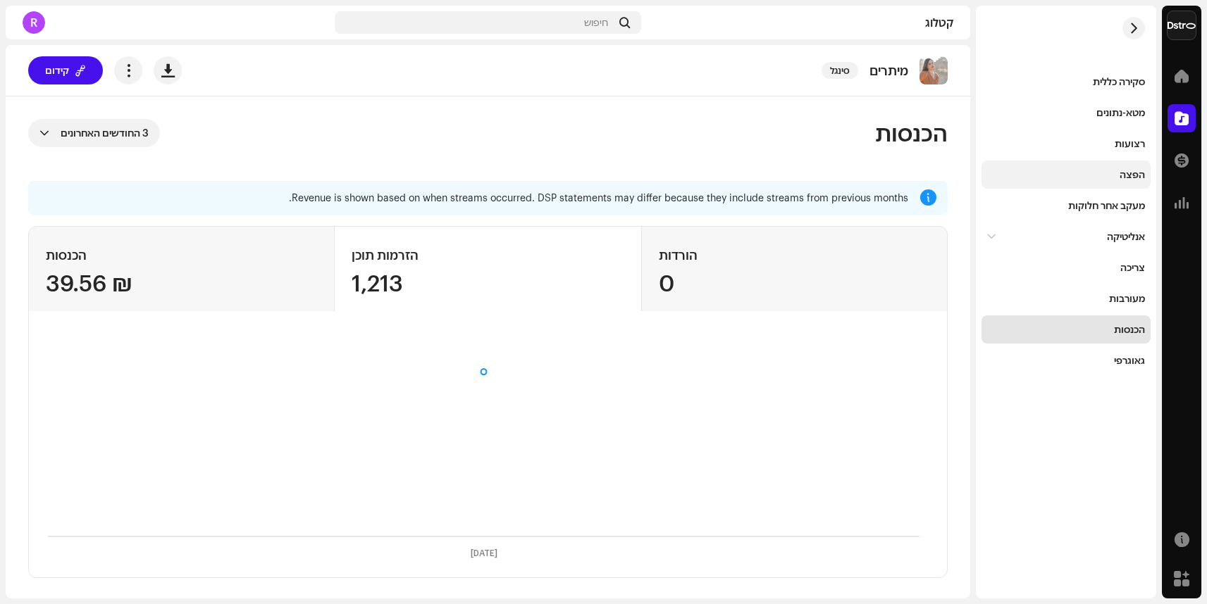
click at [1136, 173] on div "הפצה" at bounding box center [1131, 174] width 25 height 11
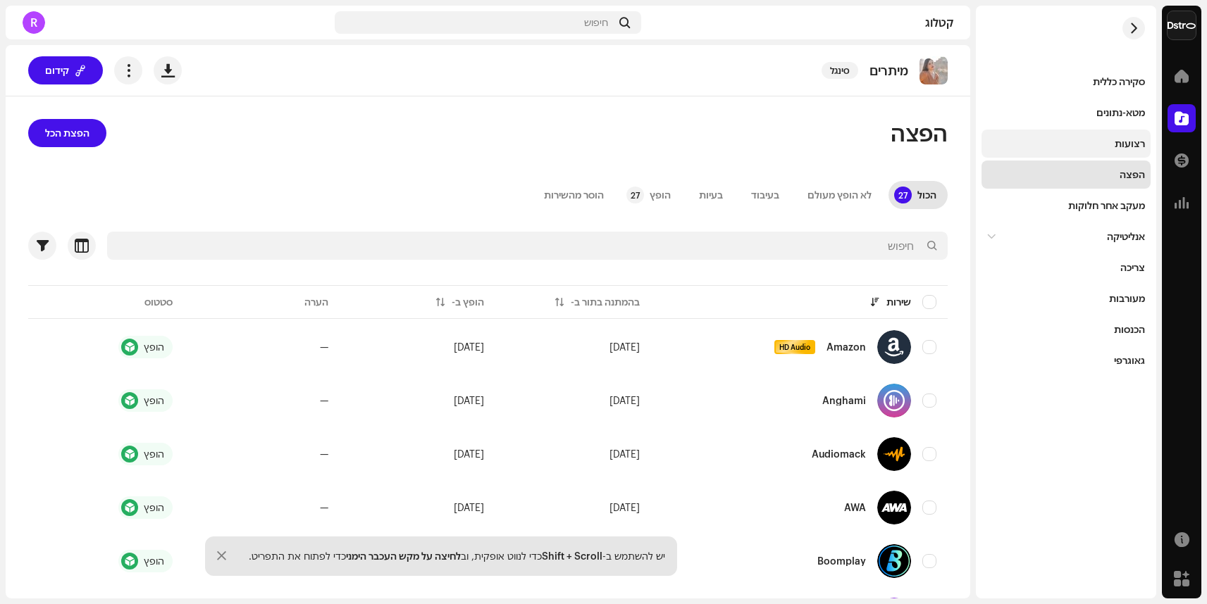
click at [1131, 140] on div "רצועות" at bounding box center [1129, 143] width 30 height 11
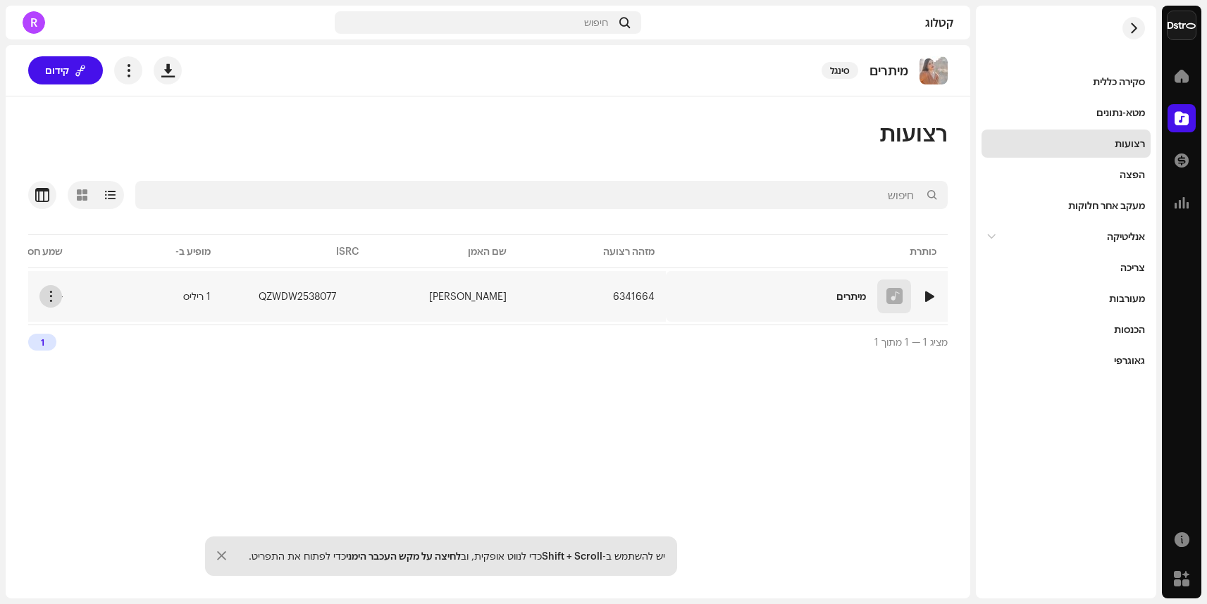
click at [50, 296] on span "button" at bounding box center [51, 296] width 11 height 11
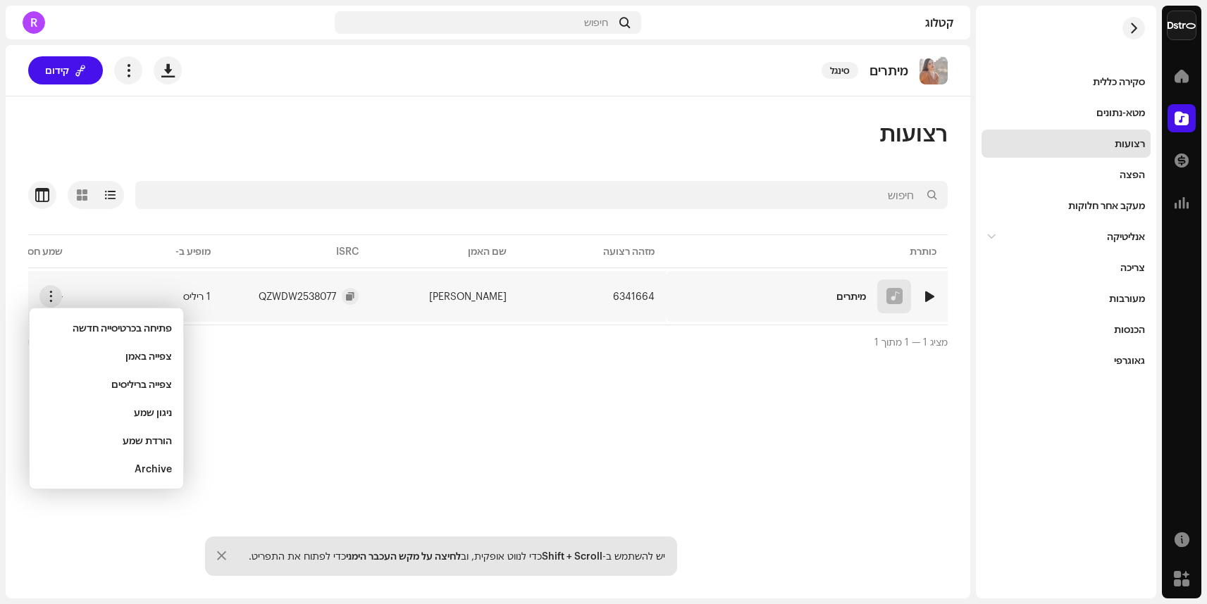
click at [302, 295] on div "QZWDW2538077" at bounding box center [297, 297] width 77 height 10
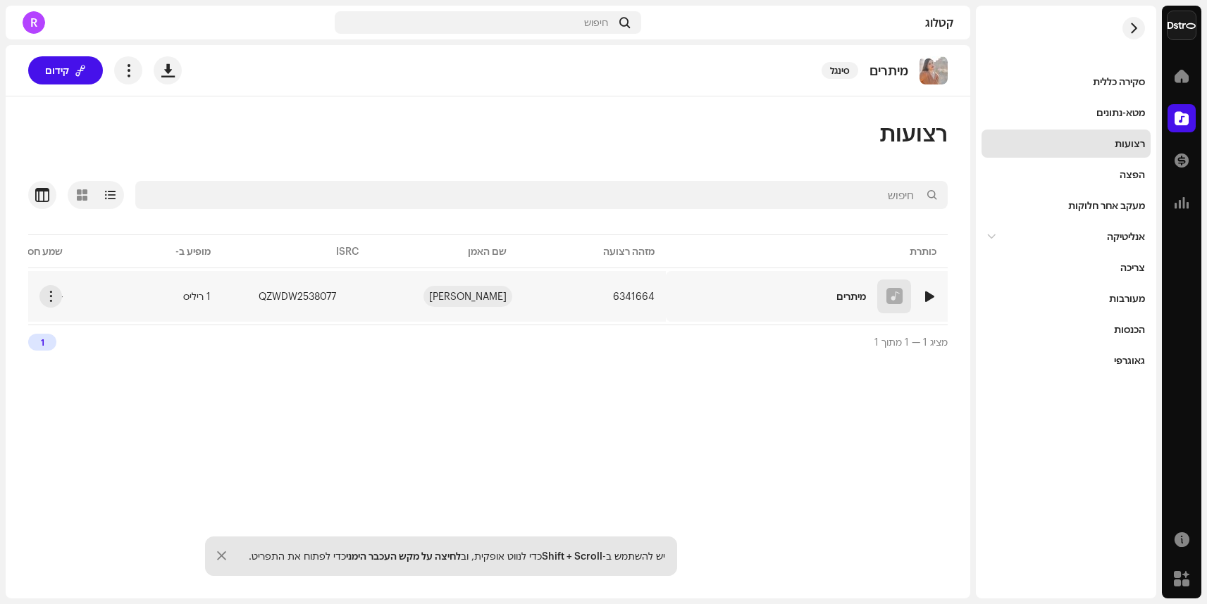
click at [487, 299] on div "[PERSON_NAME]" at bounding box center [467, 297] width 77 height 10
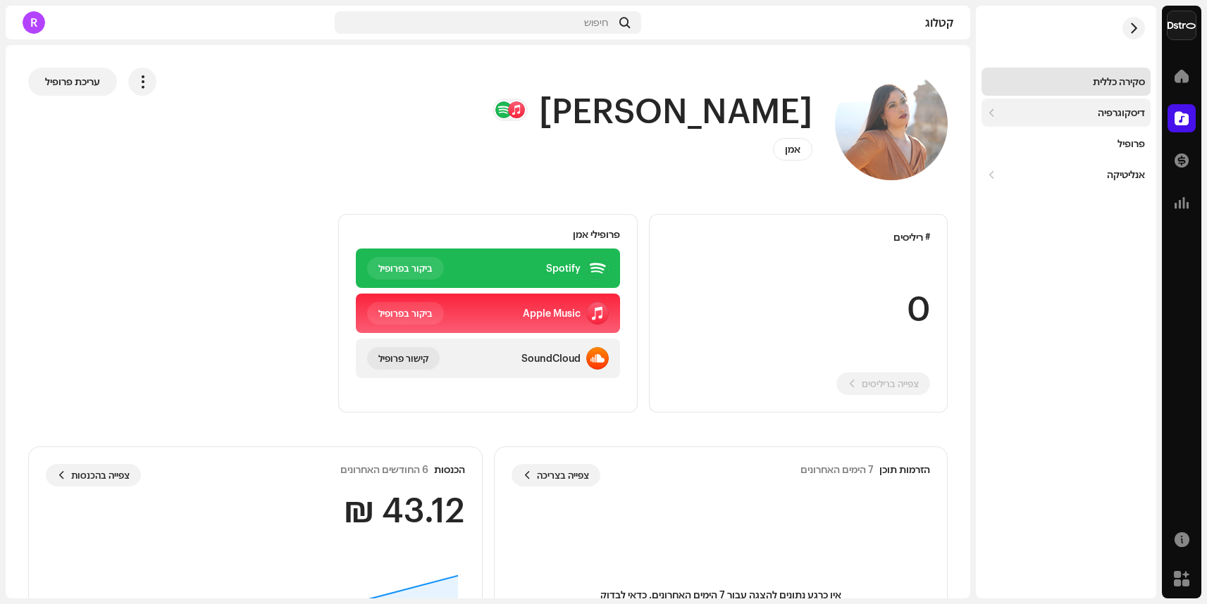
click at [1129, 113] on div "דיסקוגרפיה" at bounding box center [1121, 112] width 47 height 11
click at [1130, 144] on div "ריליסים" at bounding box center [1130, 143] width 30 height 11
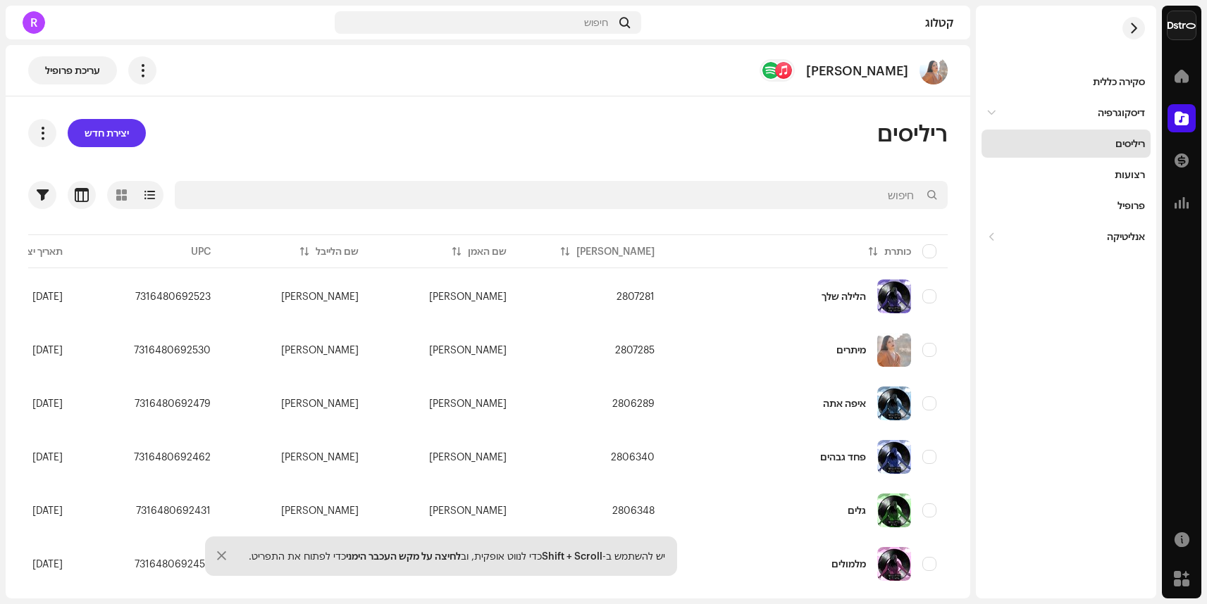
click at [125, 135] on span "יצירת חדש" at bounding box center [107, 133] width 44 height 28
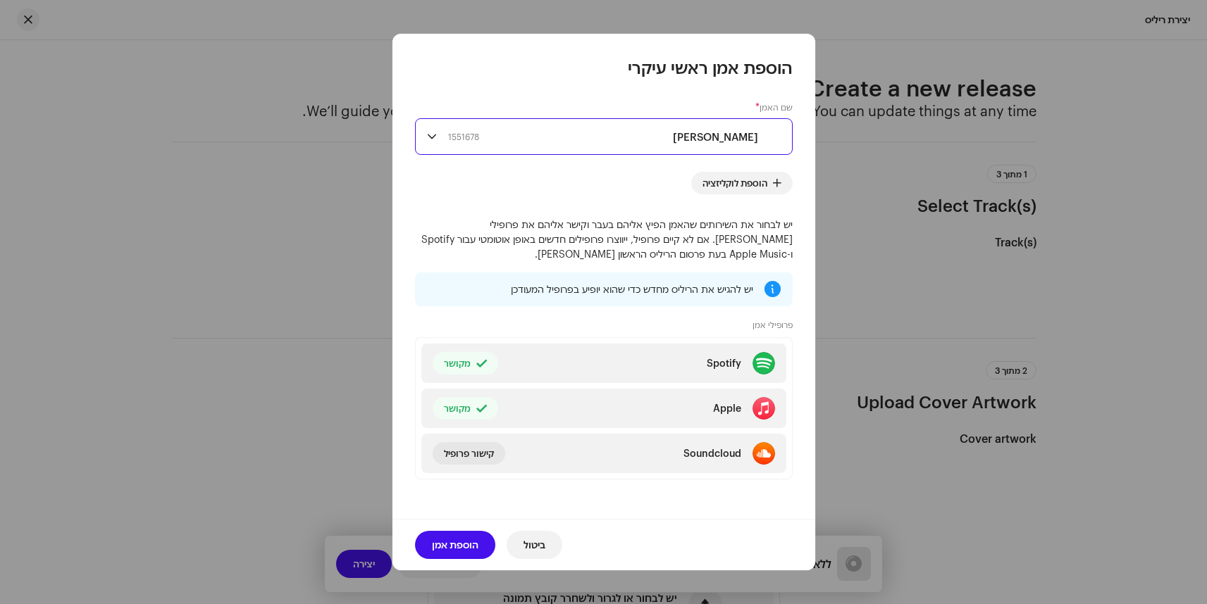
click at [653, 139] on div "הודיה בנישו 1551678" at bounding box center [614, 136] width 333 height 35
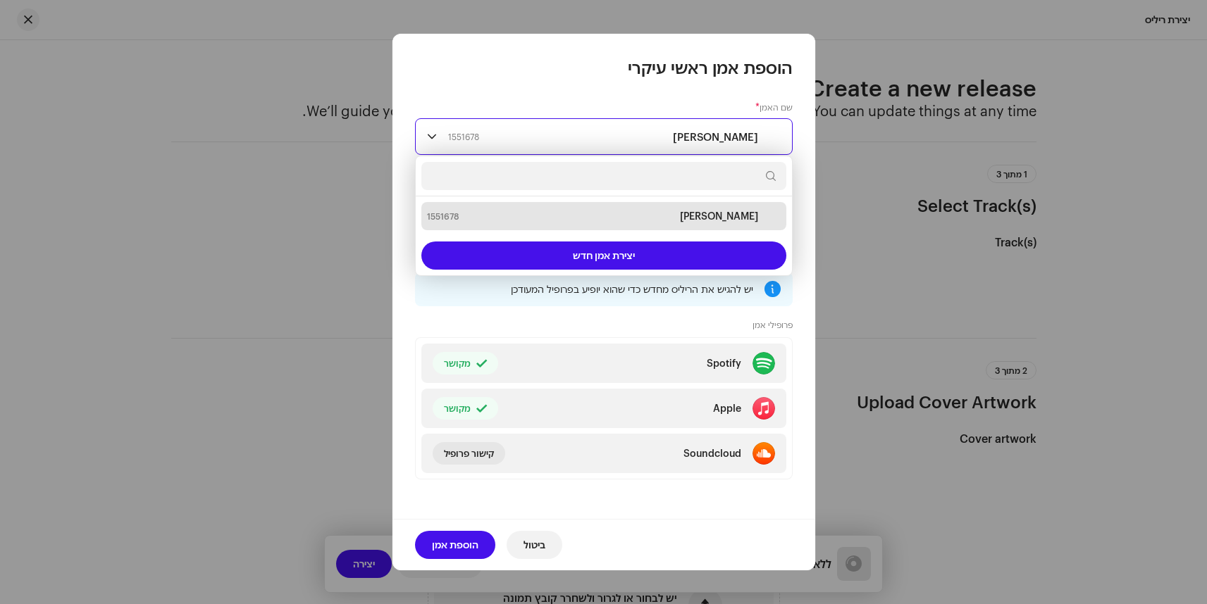
click at [653, 139] on div "הודיה בנישו 1551678" at bounding box center [614, 136] width 333 height 35
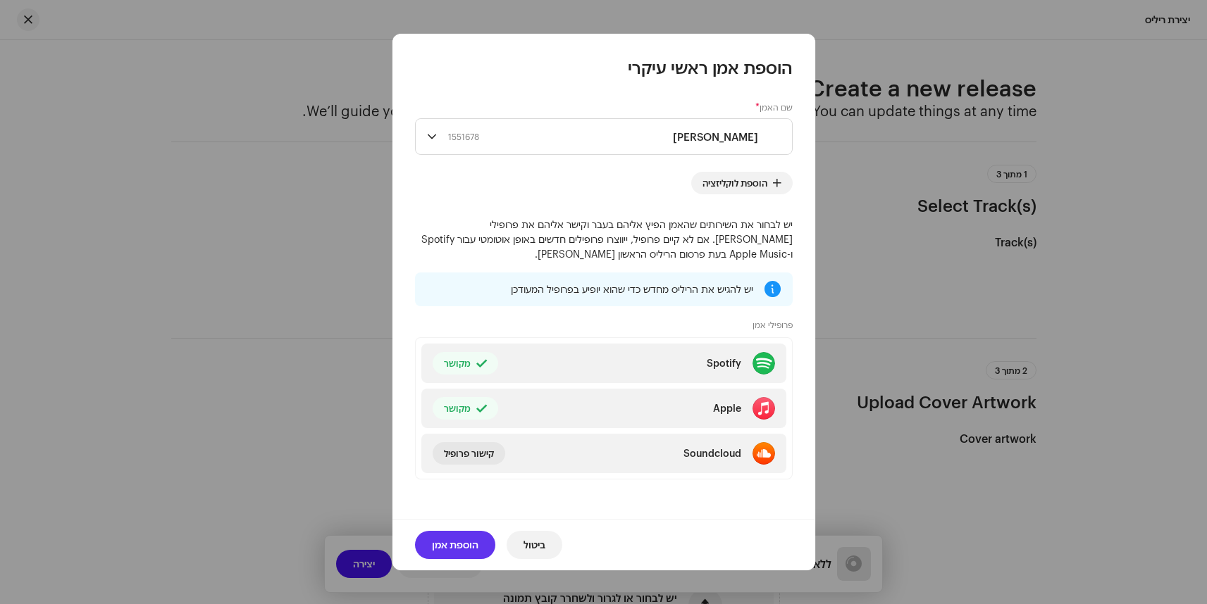
click at [468, 545] on span "הוספת אמן" at bounding box center [455, 545] width 46 height 28
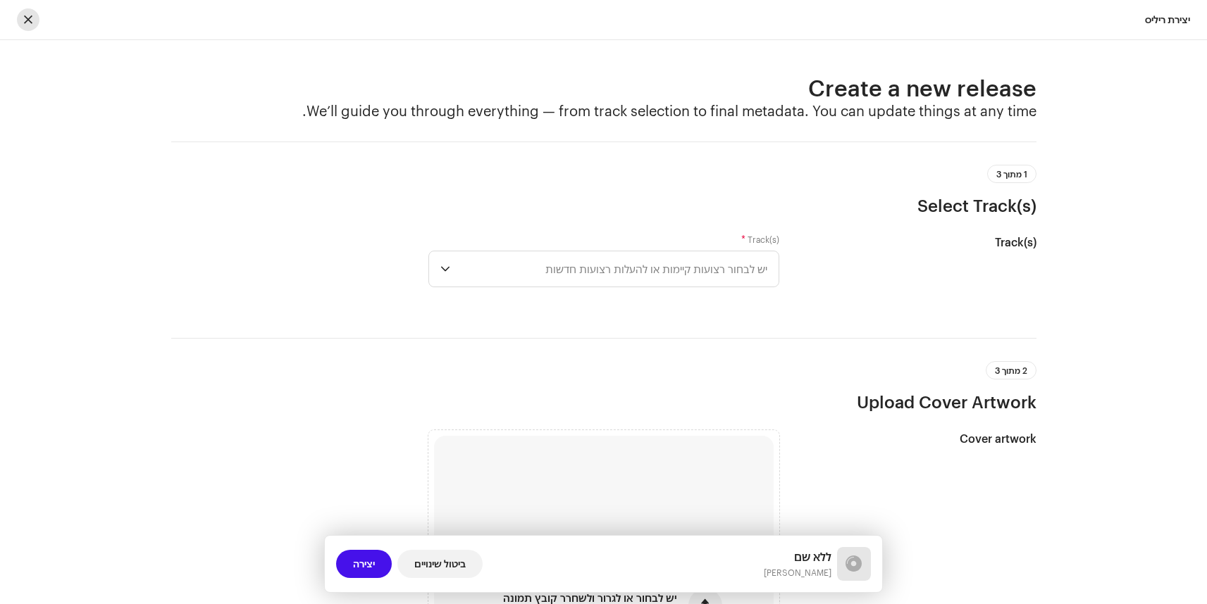
click at [26, 21] on span "button" at bounding box center [28, 19] width 8 height 11
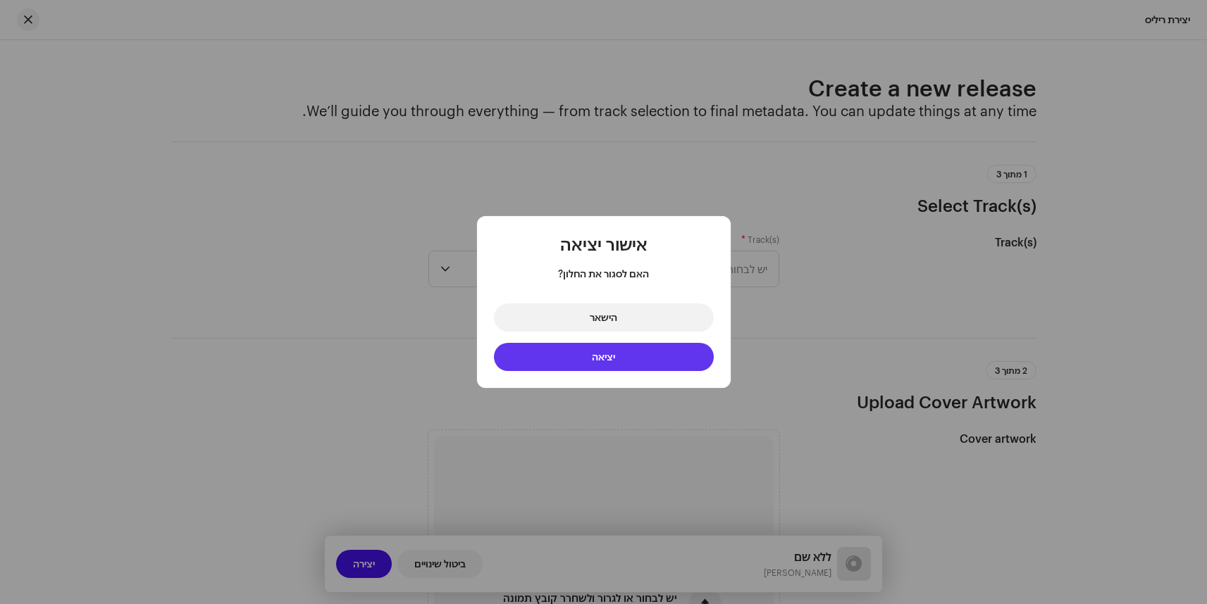
click at [616, 363] on button "יציאה" at bounding box center [604, 357] width 220 height 28
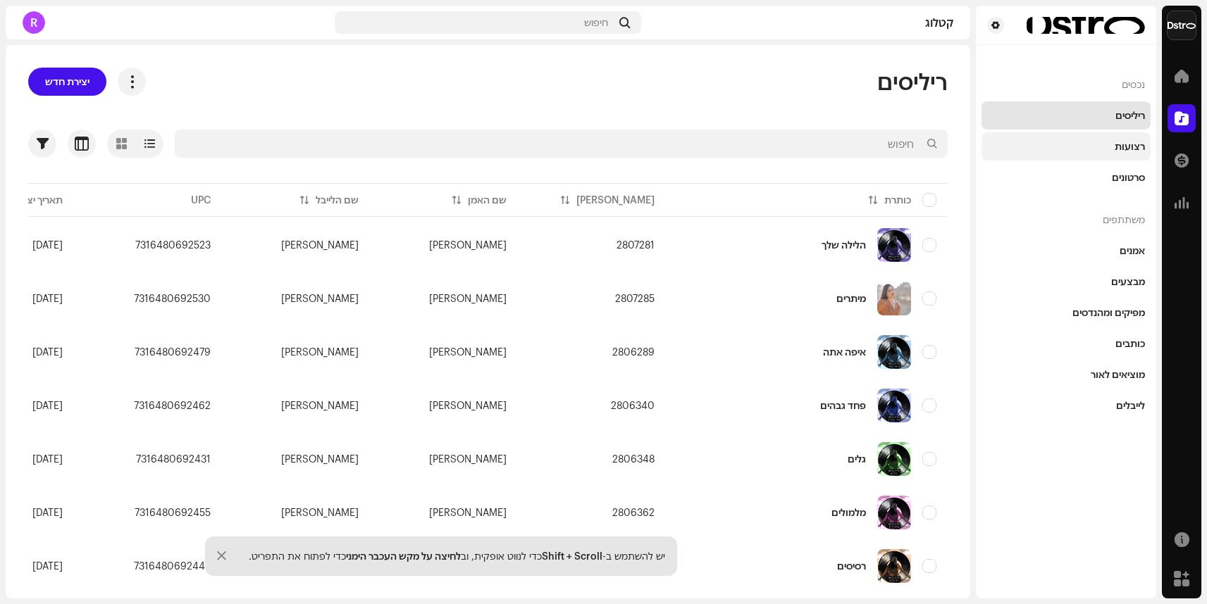
click at [1131, 142] on div "רצועות" at bounding box center [1129, 146] width 30 height 11
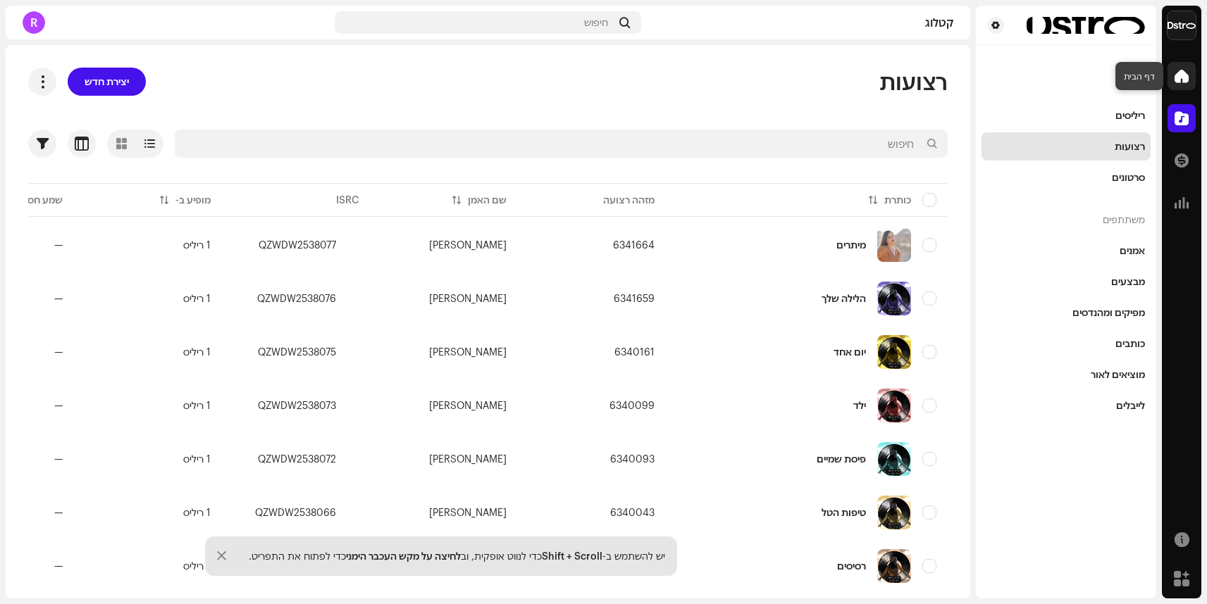
click at [1183, 75] on span at bounding box center [1181, 75] width 14 height 11
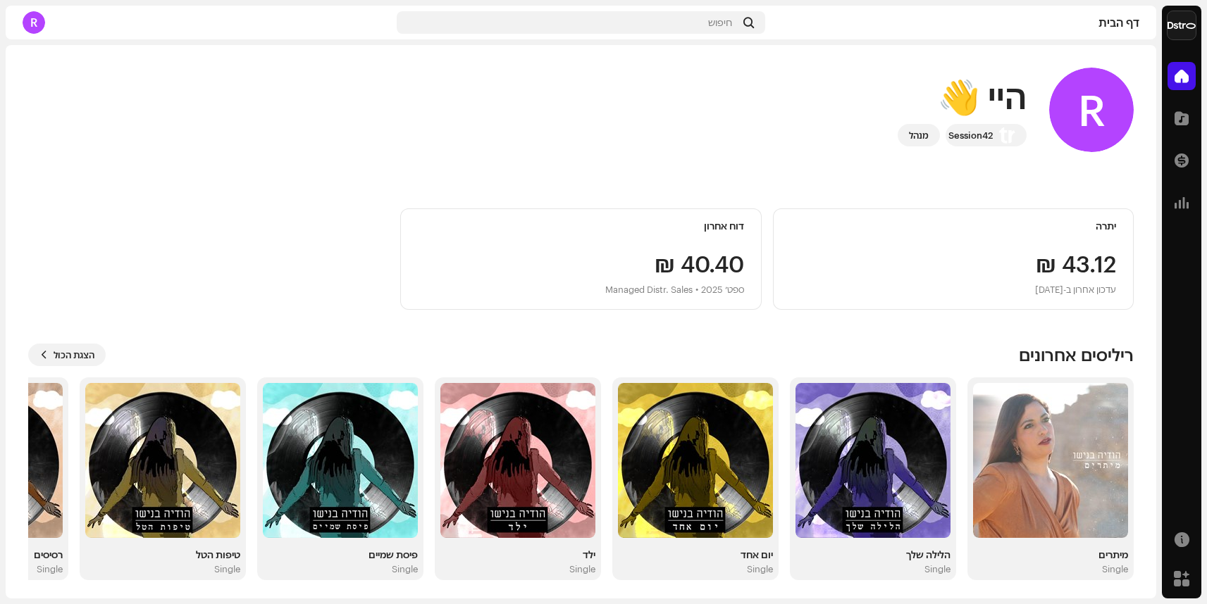
scroll to position [4, 0]
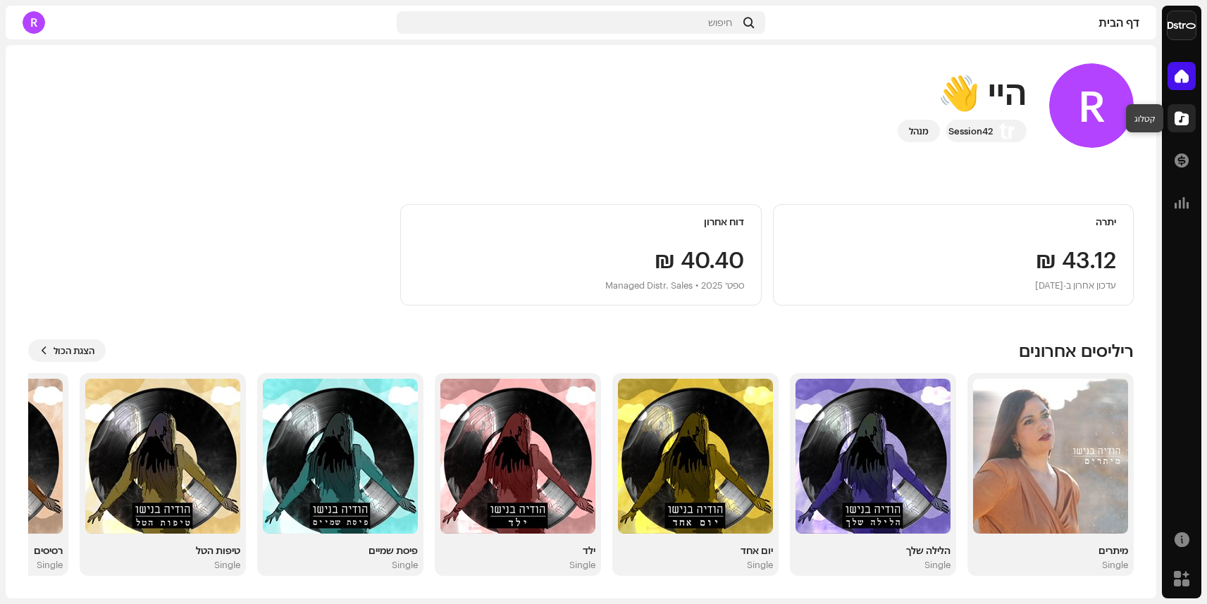
click at [1188, 110] on div at bounding box center [1181, 118] width 28 height 28
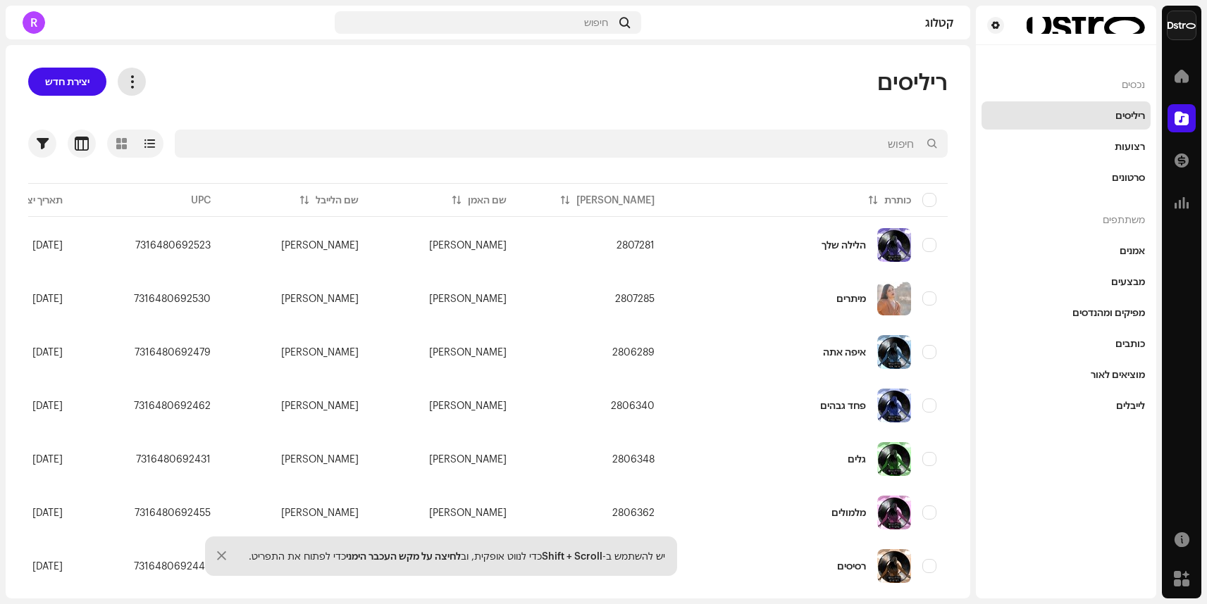
click at [139, 79] on span at bounding box center [131, 81] width 13 height 11
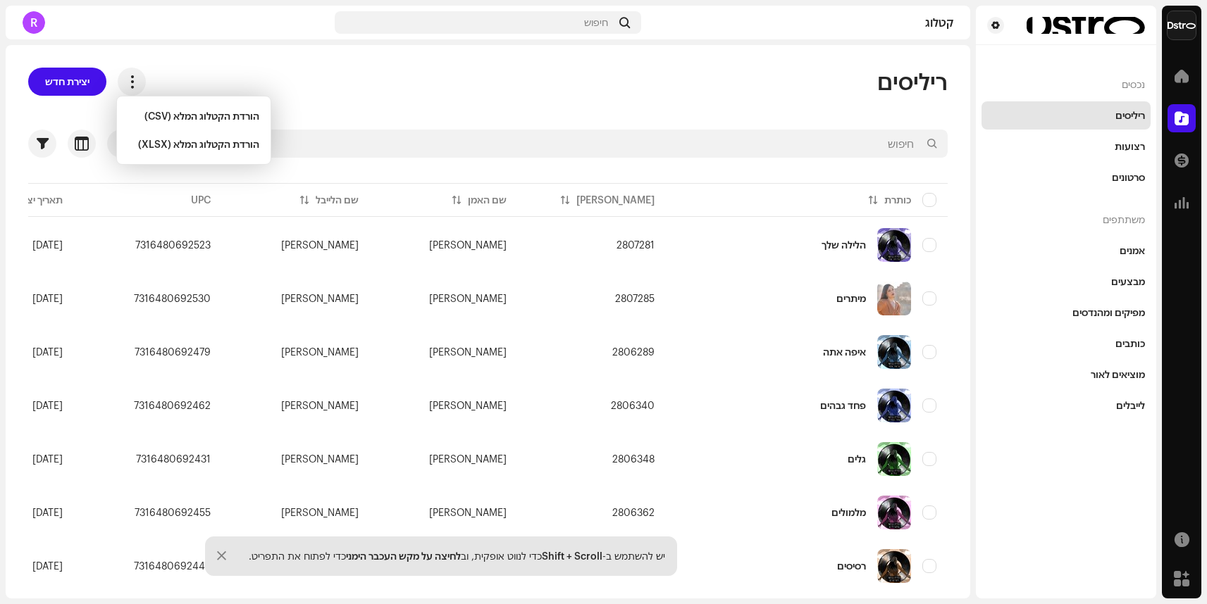
drag, startPoint x: 143, startPoint y: 78, endPoint x: 122, endPoint y: 71, distance: 22.3
click at [139, 78] on span at bounding box center [131, 81] width 13 height 11
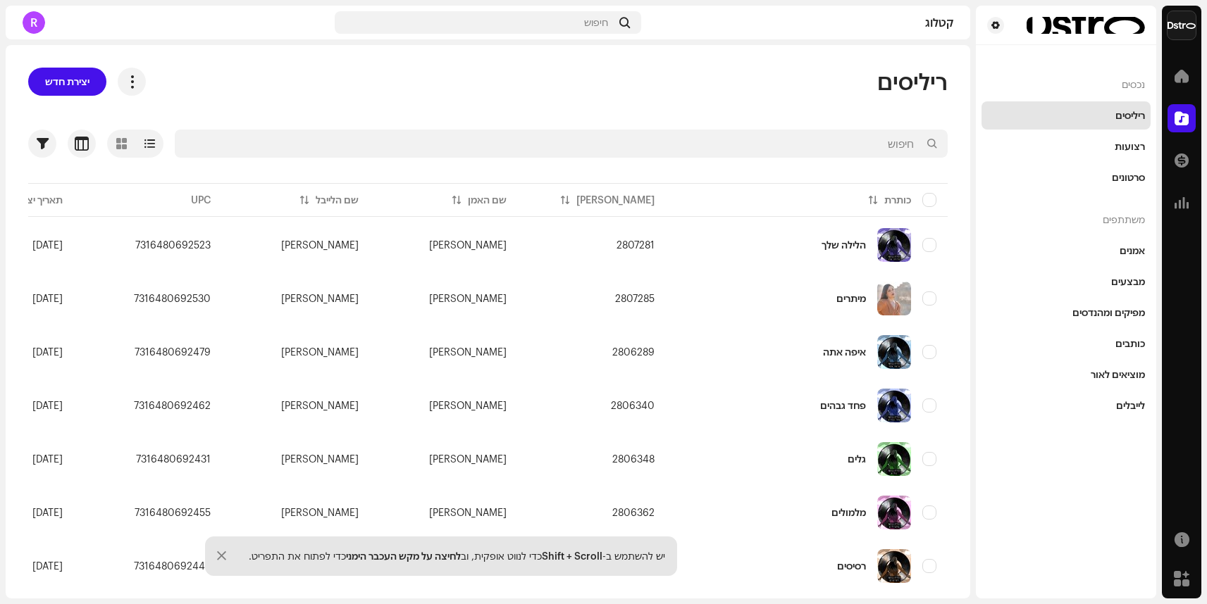
click at [32, 24] on div "R" at bounding box center [34, 22] width 23 height 23
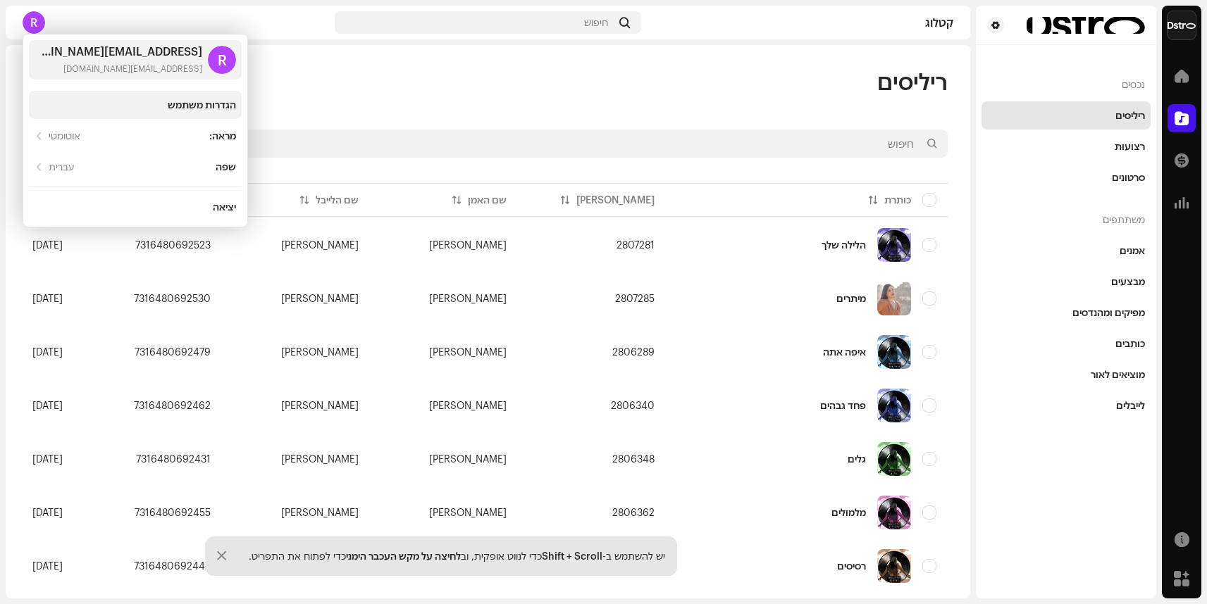
click at [211, 108] on div "הגדרות משתמש" at bounding box center [202, 104] width 68 height 11
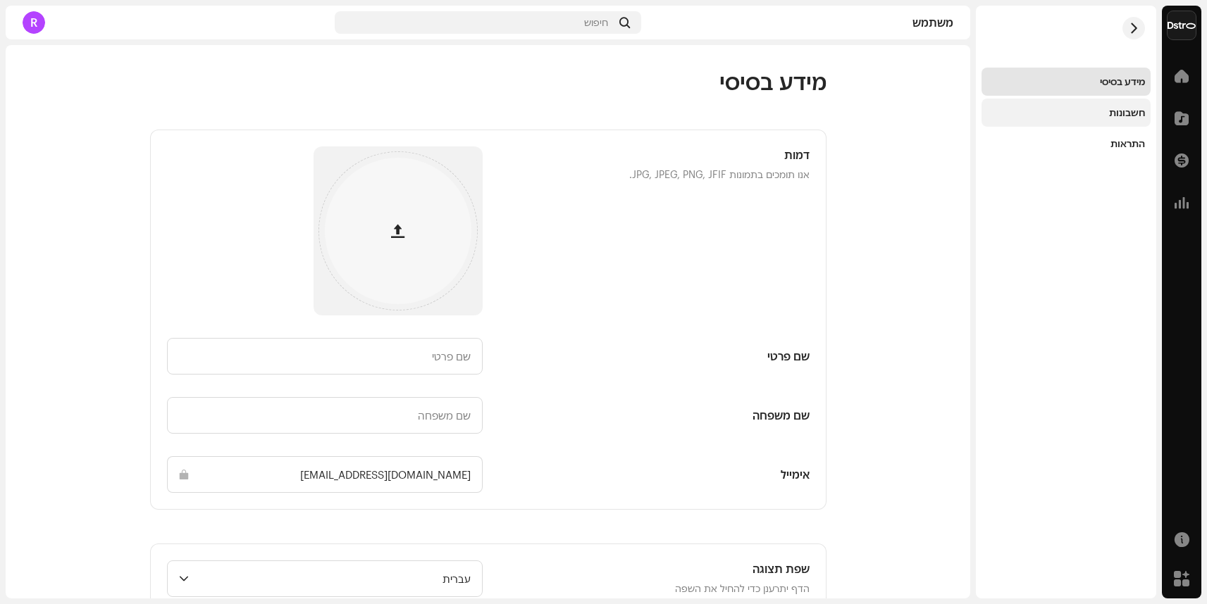
click at [1102, 111] on div "חשבונות" at bounding box center [1066, 112] width 158 height 11
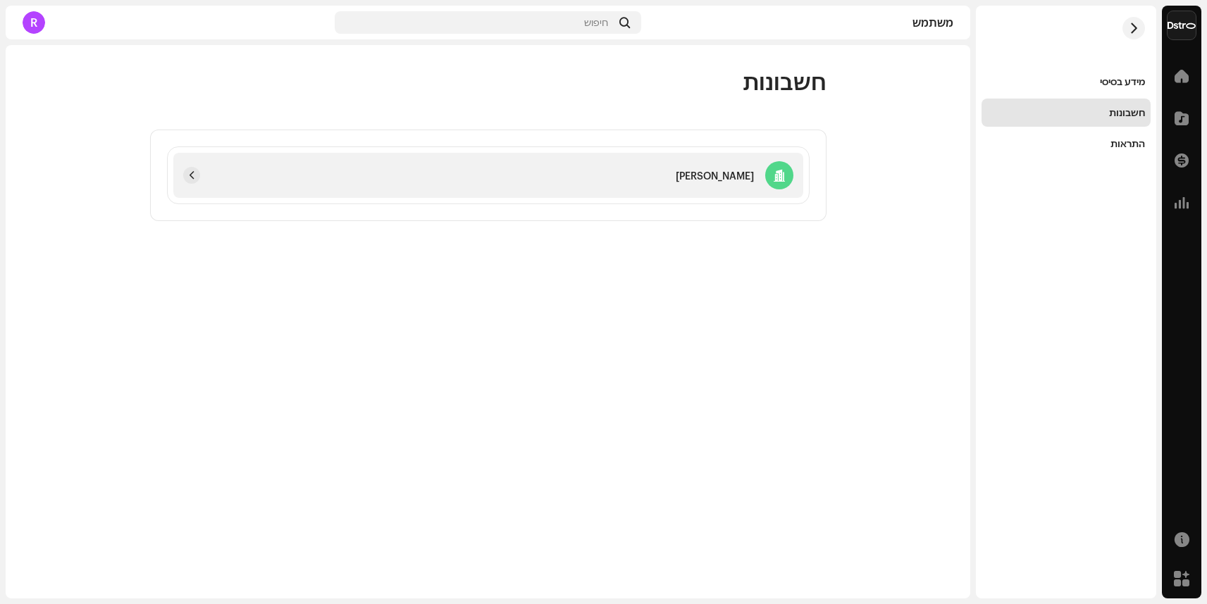
click at [700, 177] on p "[PERSON_NAME]" at bounding box center [715, 175] width 78 height 15
click at [188, 175] on span "button" at bounding box center [191, 175] width 8 height 11
click at [633, 180] on div at bounding box center [429, 175] width 492 height 17
click at [194, 173] on span "button" at bounding box center [191, 175] width 8 height 11
click at [1132, 27] on span "button" at bounding box center [1134, 28] width 11 height 11
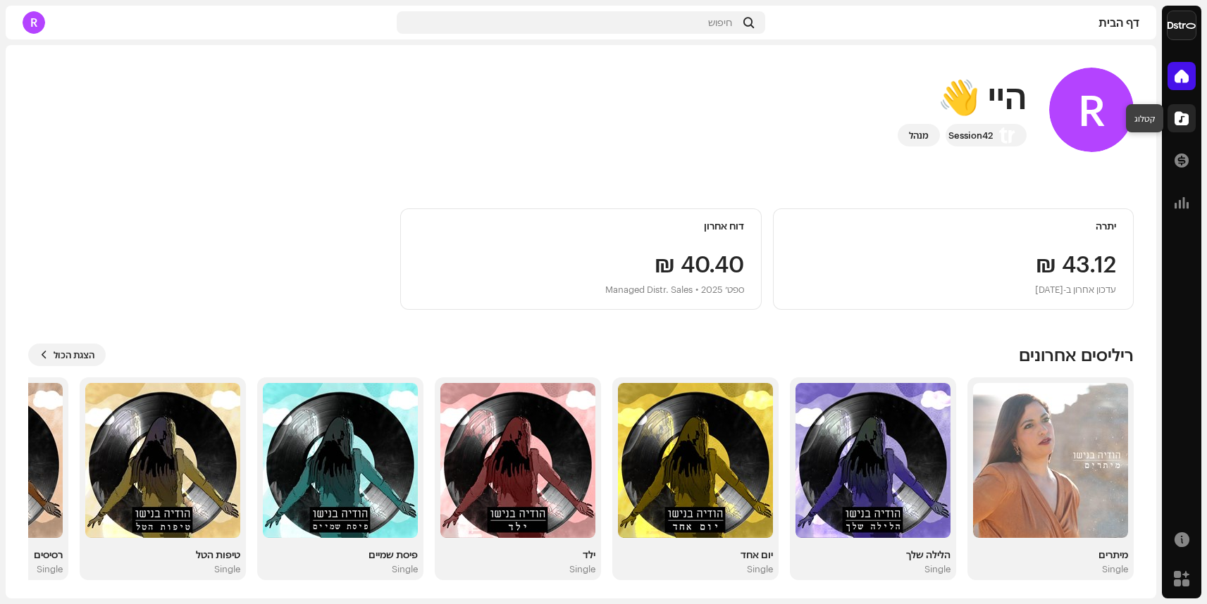
click at [1183, 118] on span at bounding box center [1181, 118] width 14 height 11
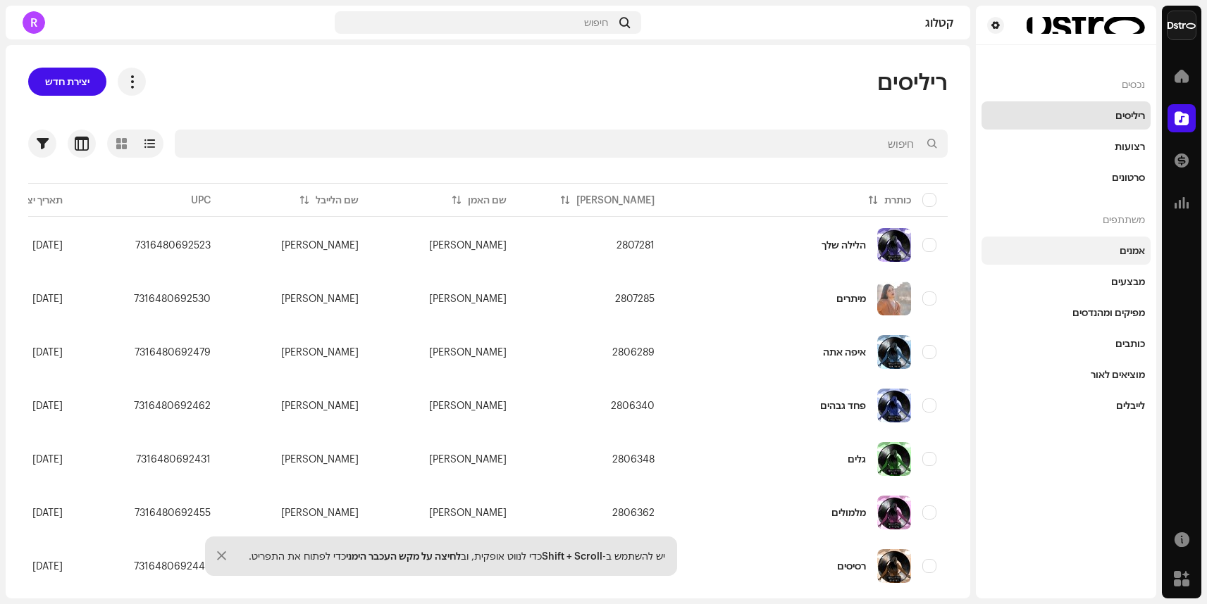
click at [1129, 256] on div "אמנים" at bounding box center [1131, 250] width 25 height 11
